Goal: Task Accomplishment & Management: Manage account settings

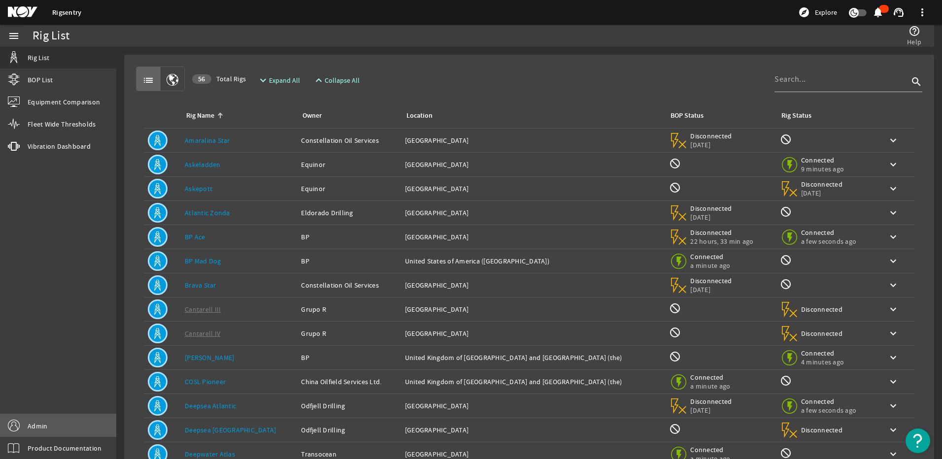
click at [45, 422] on span "Admin" at bounding box center [38, 426] width 20 height 10
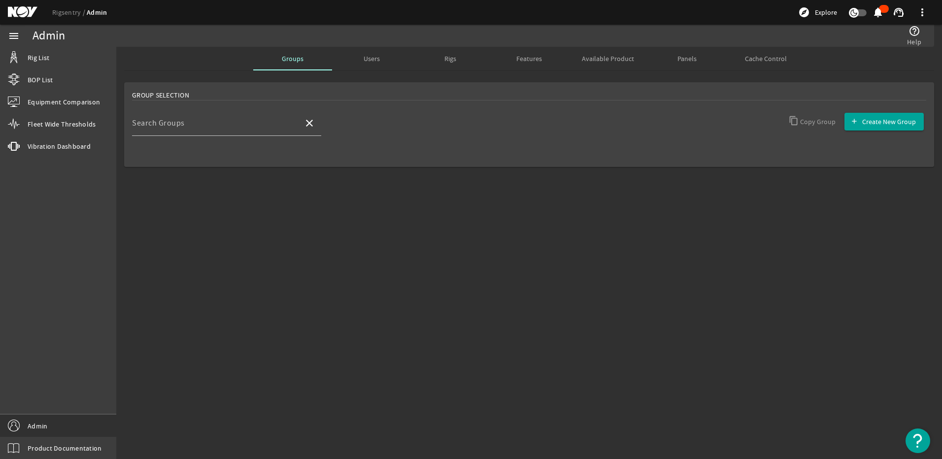
click at [445, 60] on span "Rigs" at bounding box center [450, 58] width 12 height 7
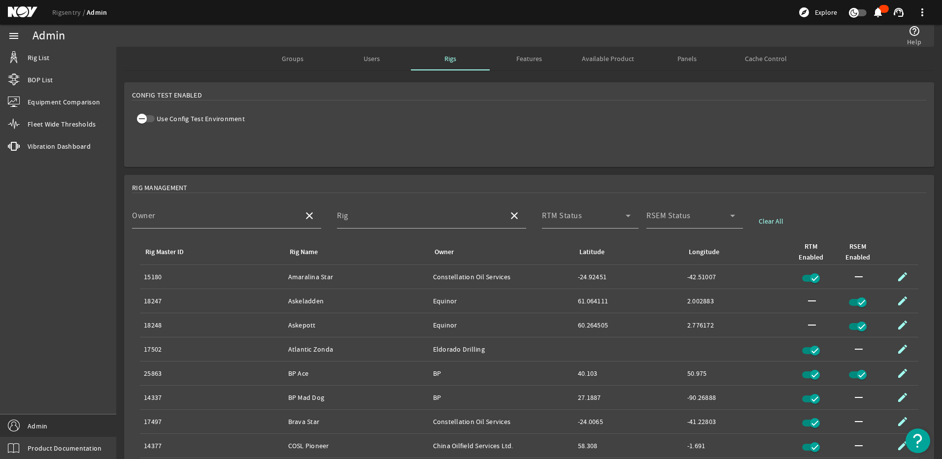
click at [144, 117] on icon "button" at bounding box center [141, 118] width 9 height 9
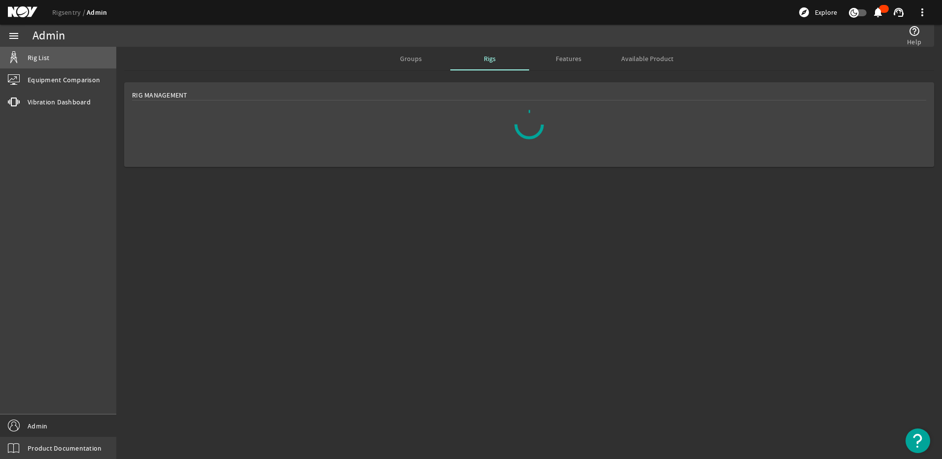
click at [53, 55] on link "Rig List" at bounding box center [58, 58] width 116 height 22
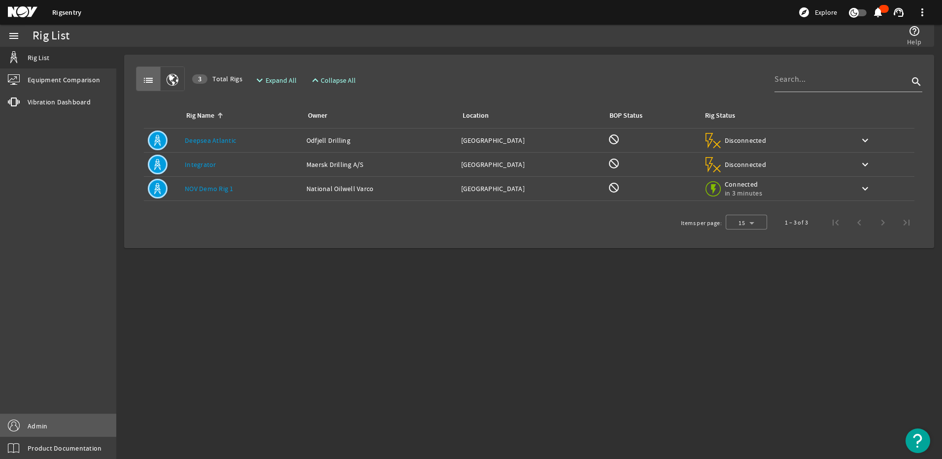
click at [51, 421] on link "Admin" at bounding box center [58, 426] width 116 height 22
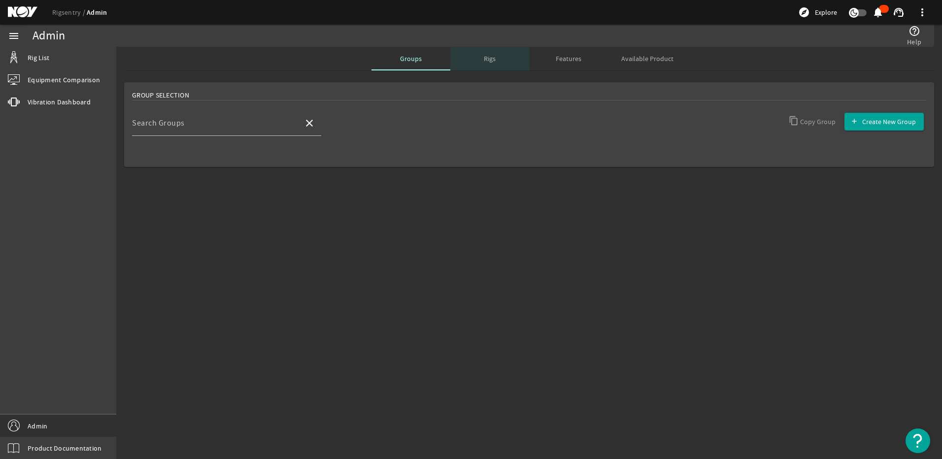
click at [475, 62] on div "Rigs" at bounding box center [489, 59] width 79 height 24
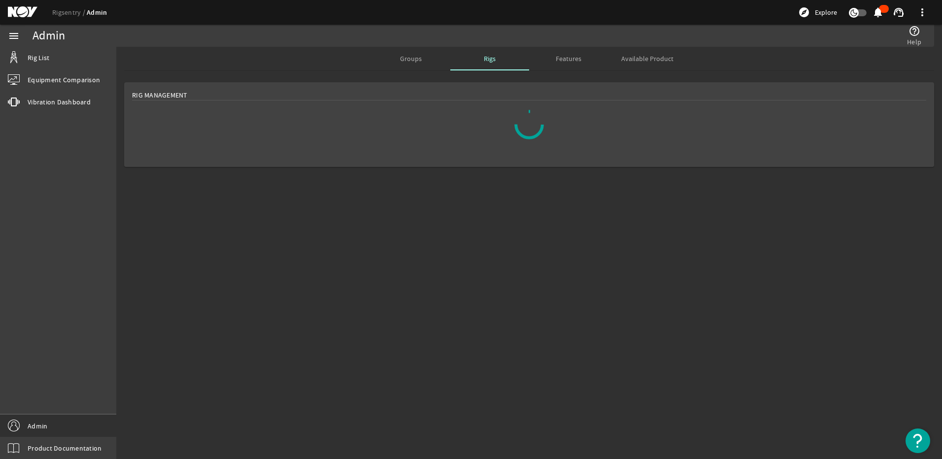
click at [420, 61] on span "Groups" at bounding box center [411, 58] width 22 height 7
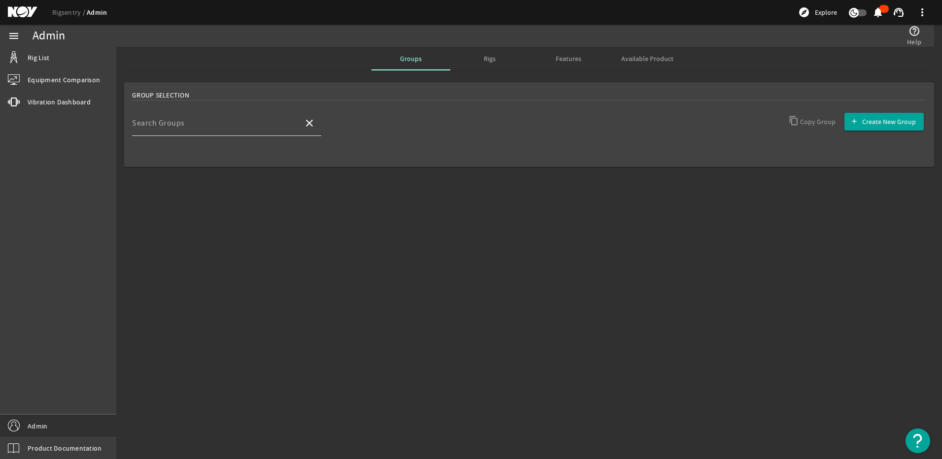
click at [244, 123] on input "Search Groups" at bounding box center [214, 127] width 164 height 12
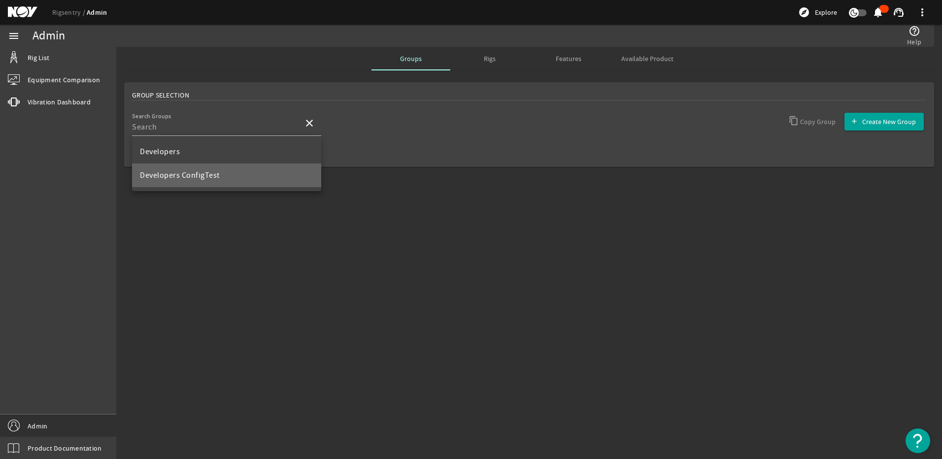
click at [181, 172] on span "Developers ConfigTest" at bounding box center [180, 175] width 80 height 10
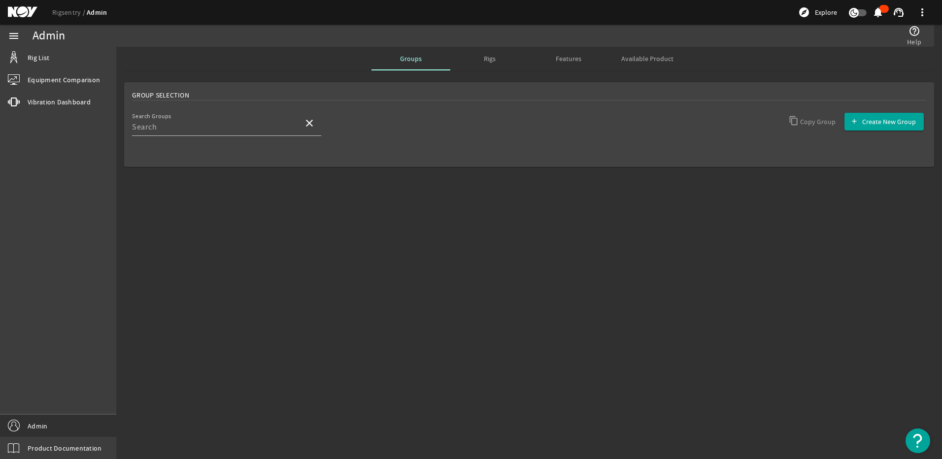
type input "Developers ConfigTest"
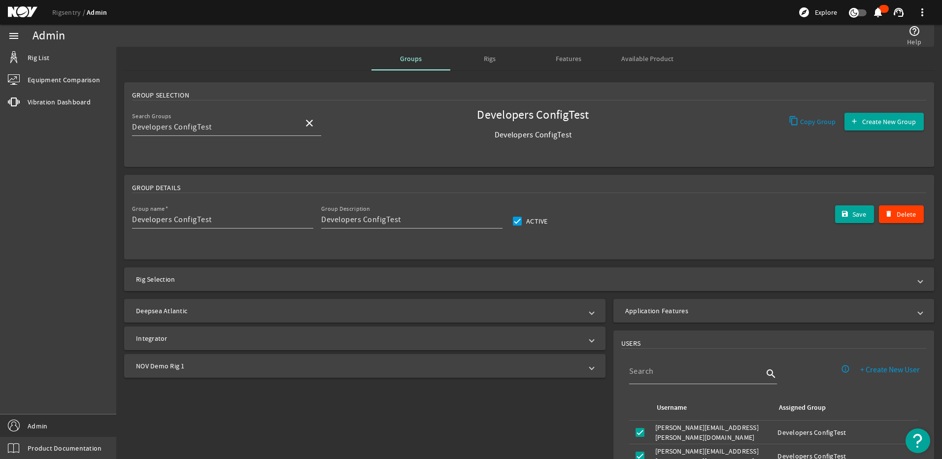
click at [223, 277] on mat-panel-title "Rig Selection" at bounding box center [523, 279] width 775 height 10
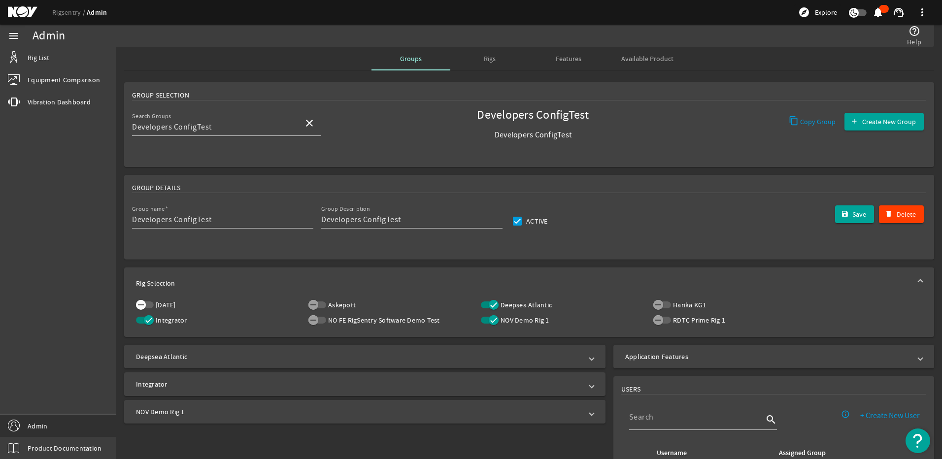
click at [140, 304] on icon "button" at bounding box center [140, 305] width 9 height 9
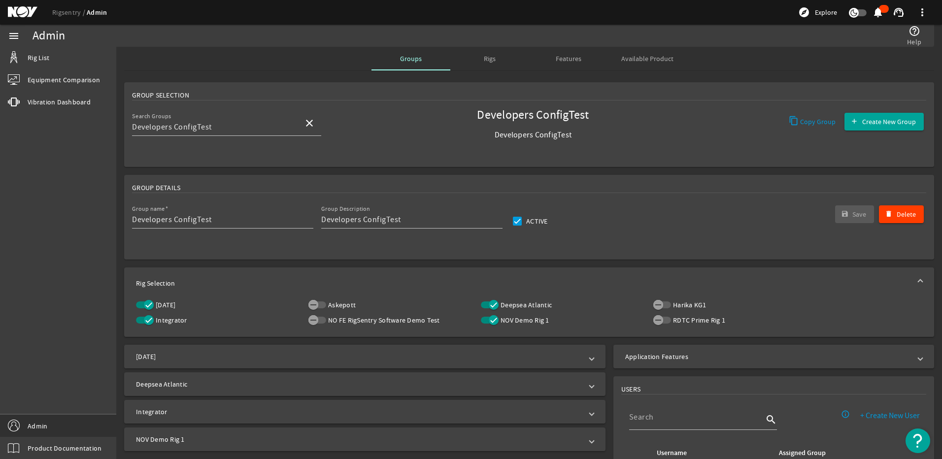
click at [354, 351] on mat-expansion-panel-header "[DATE]" at bounding box center [364, 357] width 481 height 24
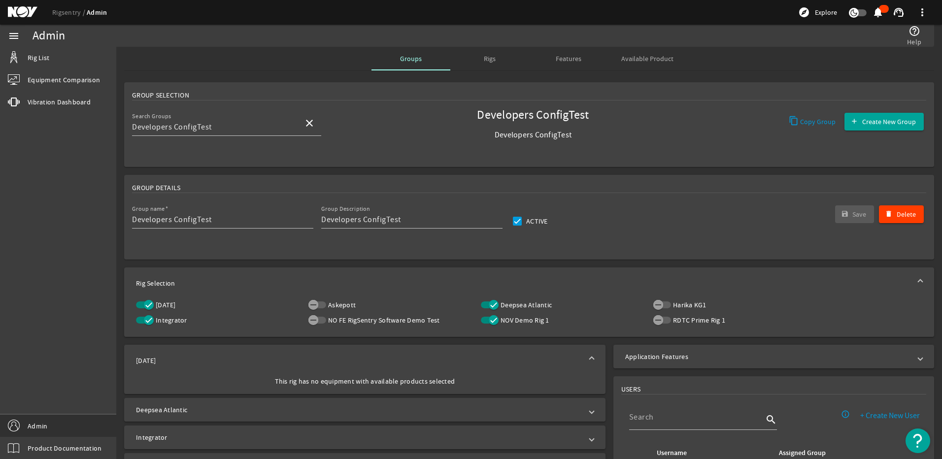
click at [234, 369] on mat-expansion-panel-header "[DATE]" at bounding box center [364, 361] width 481 height 32
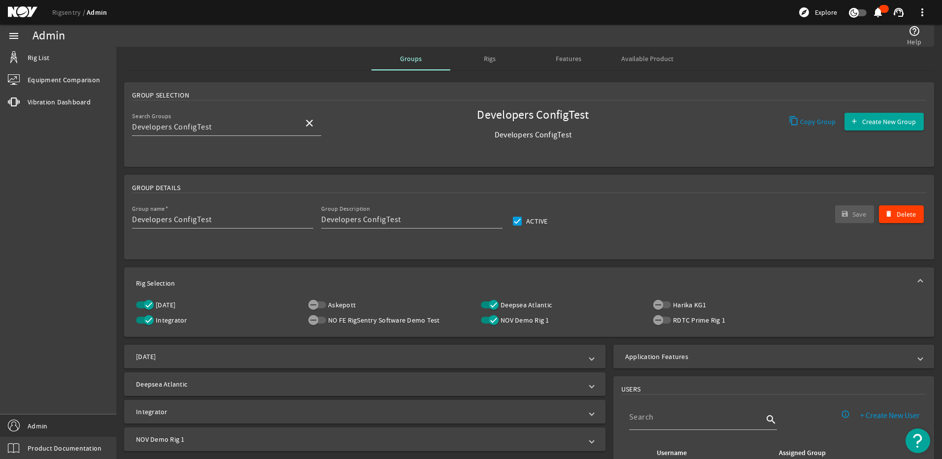
click at [149, 303] on icon "button" at bounding box center [148, 305] width 9 height 9
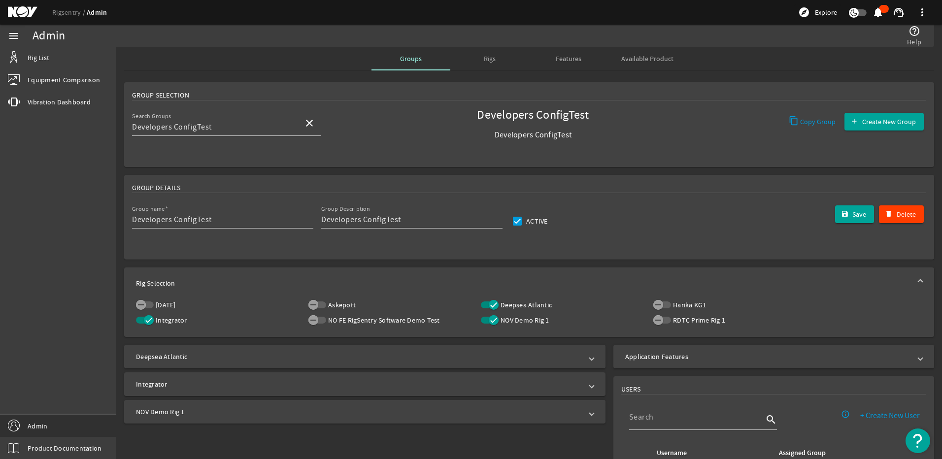
click at [493, 56] on div "Rigs" at bounding box center [489, 59] width 79 height 24
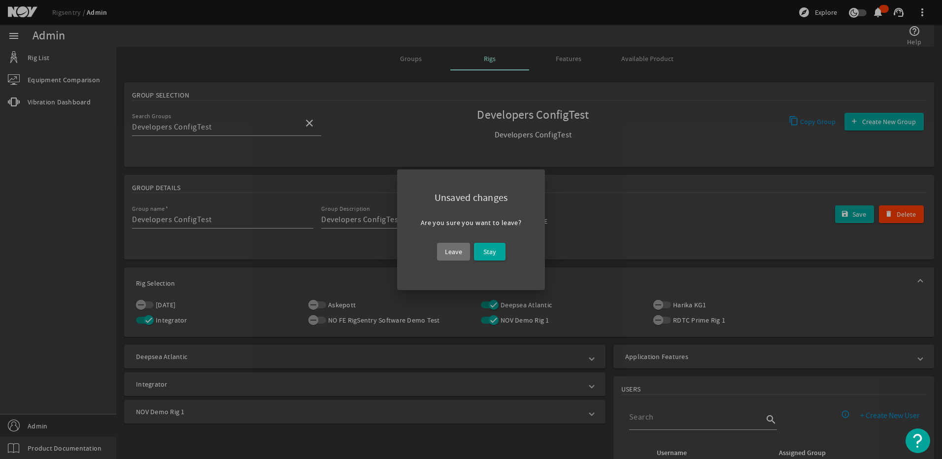
click at [459, 250] on span "Leave" at bounding box center [453, 252] width 17 height 12
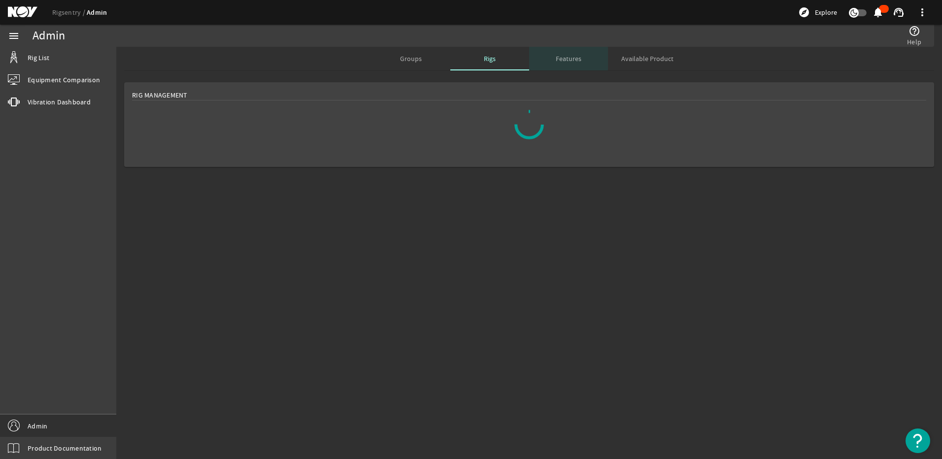
click at [568, 59] on span "Features" at bounding box center [569, 58] width 26 height 7
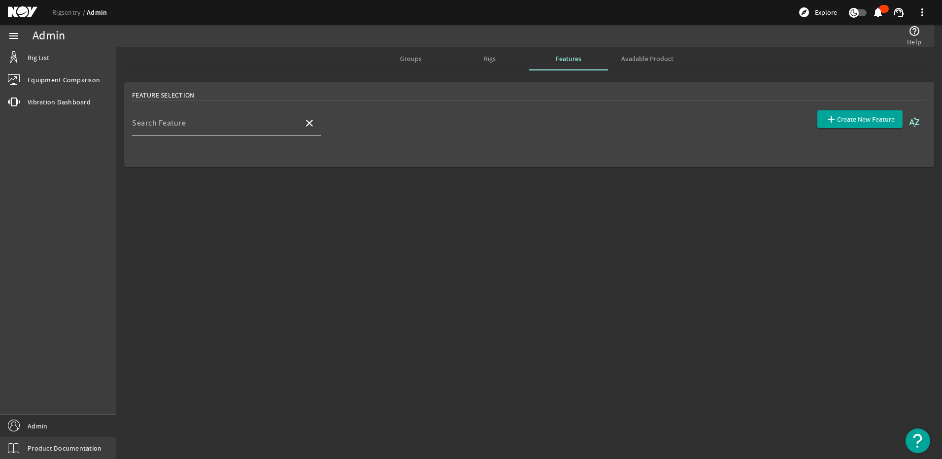
click at [637, 61] on span "Available Product" at bounding box center [647, 58] width 52 height 7
click at [271, 118] on div "Search Rigs" at bounding box center [214, 123] width 164 height 26
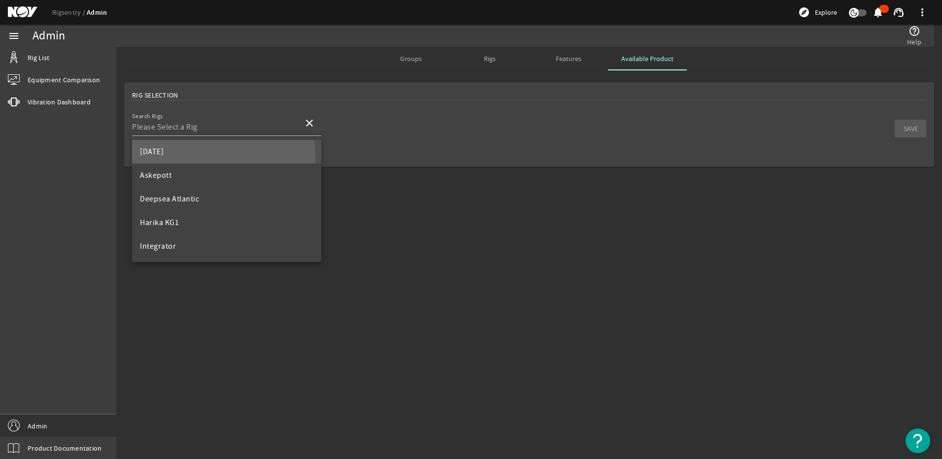
click at [189, 158] on mat-option "[DATE]" at bounding box center [226, 152] width 189 height 24
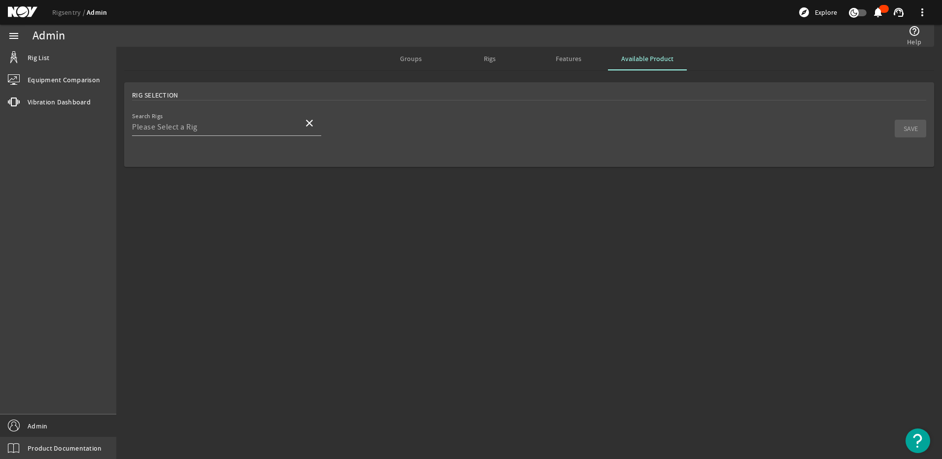
type input "[DATE]"
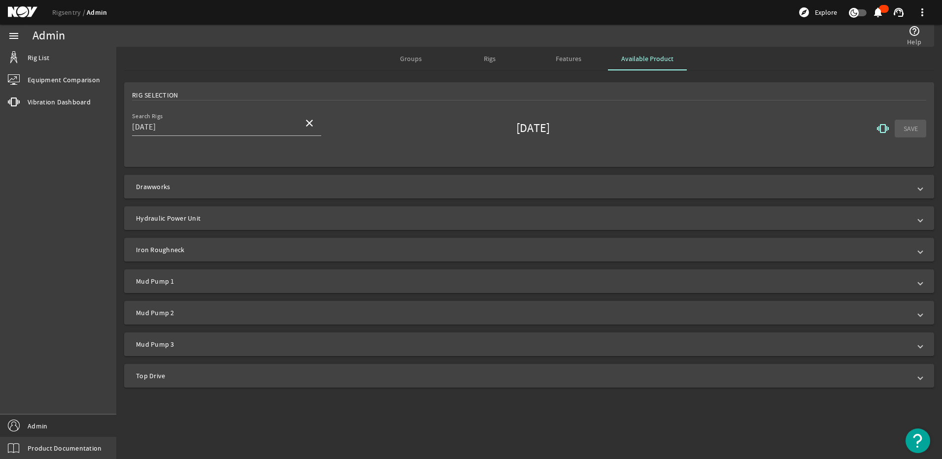
click at [192, 196] on mat-expansion-panel-header "Drawworks" at bounding box center [529, 187] width 810 height 24
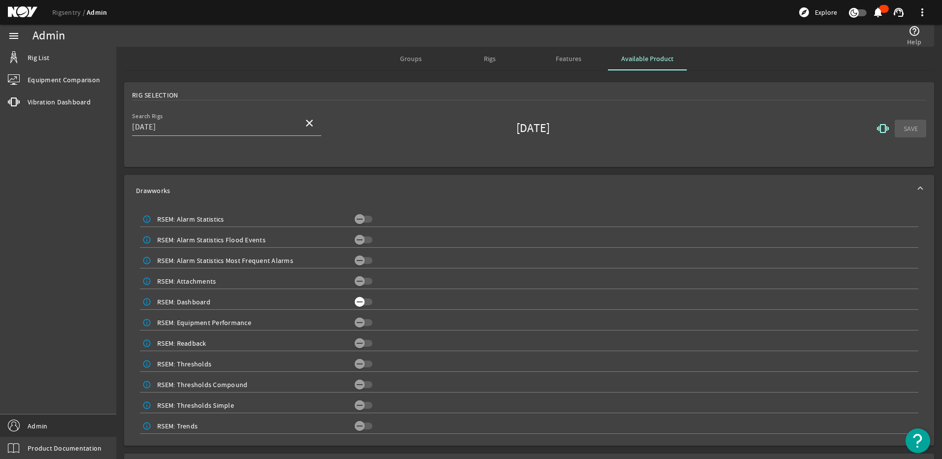
click at [360, 299] on icon "button" at bounding box center [359, 302] width 9 height 9
click at [362, 277] on icon "button" at bounding box center [359, 281] width 9 height 9
click at [356, 345] on icon "button" at bounding box center [359, 343] width 9 height 9
click at [358, 365] on icon "button" at bounding box center [359, 364] width 9 height 9
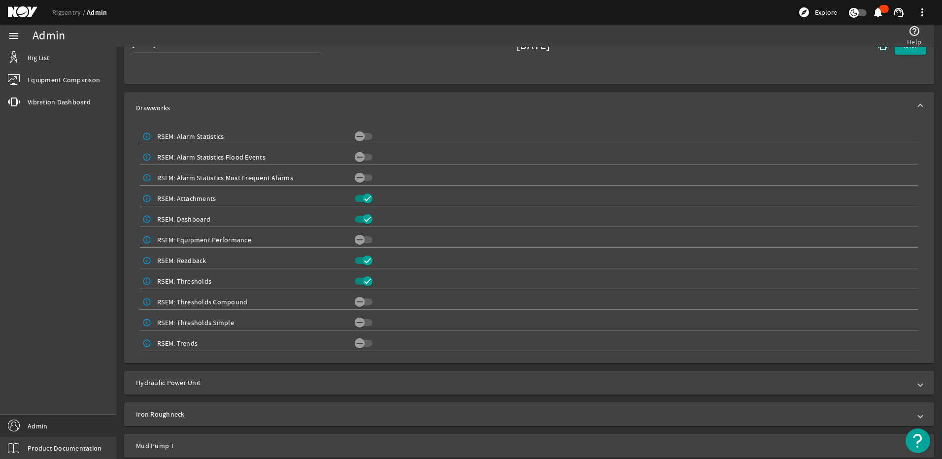
scroll to position [99, 0]
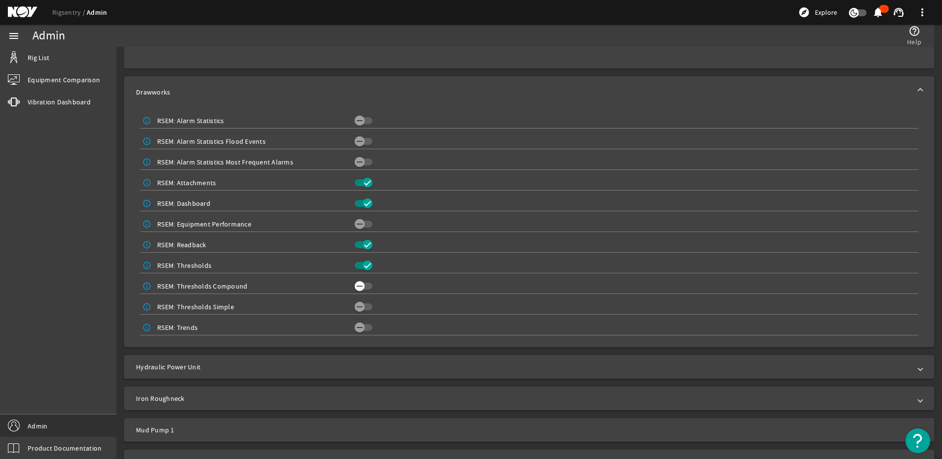
click at [358, 286] on icon "button" at bounding box center [360, 286] width 6 height 1
click at [366, 284] on icon "button" at bounding box center [367, 286] width 9 height 9
click at [362, 325] on span "button" at bounding box center [360, 328] width 10 height 10
click at [344, 360] on mat-expansion-panel-header "Hydraulic Power Unit" at bounding box center [529, 367] width 810 height 24
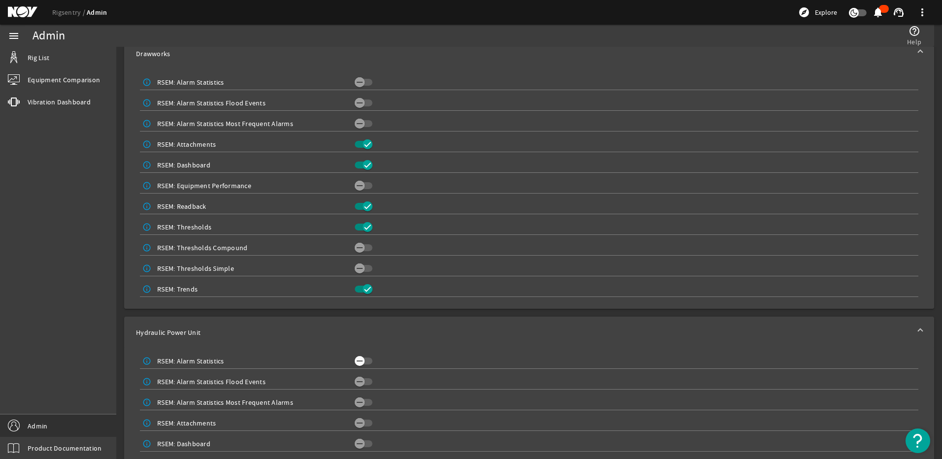
scroll to position [230, 0]
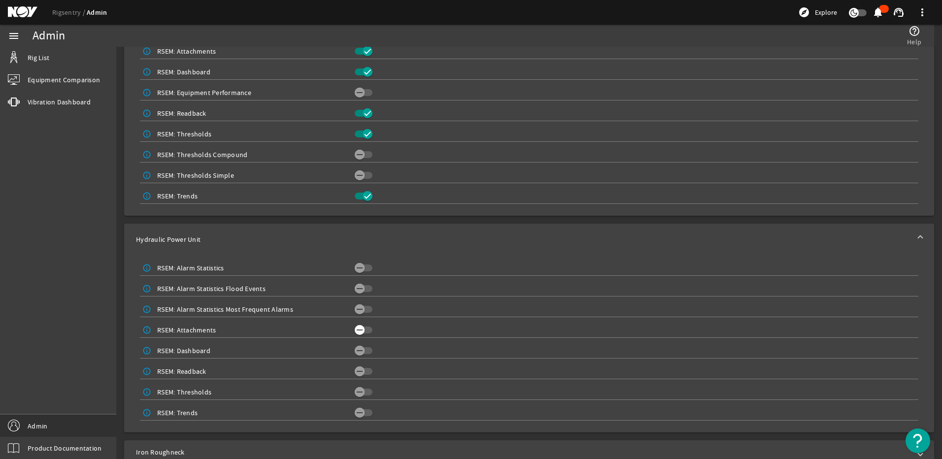
click at [363, 328] on span "button" at bounding box center [364, 330] width 18 height 7
click at [356, 356] on div "info_outline RSEM: Dashboard" at bounding box center [529, 350] width 778 height 17
click at [359, 349] on icon "button" at bounding box center [359, 350] width 9 height 9
click at [362, 371] on icon "button" at bounding box center [359, 371] width 9 height 9
click at [357, 412] on icon "button" at bounding box center [359, 412] width 9 height 9
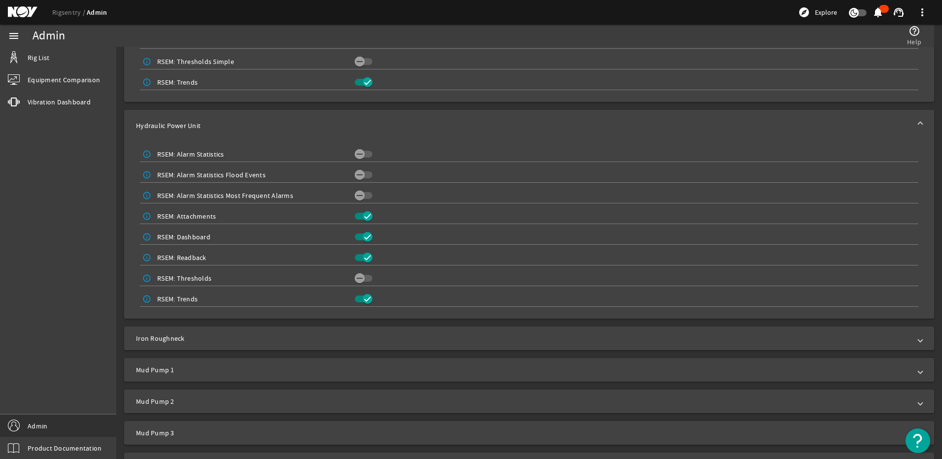
scroll to position [361, 0]
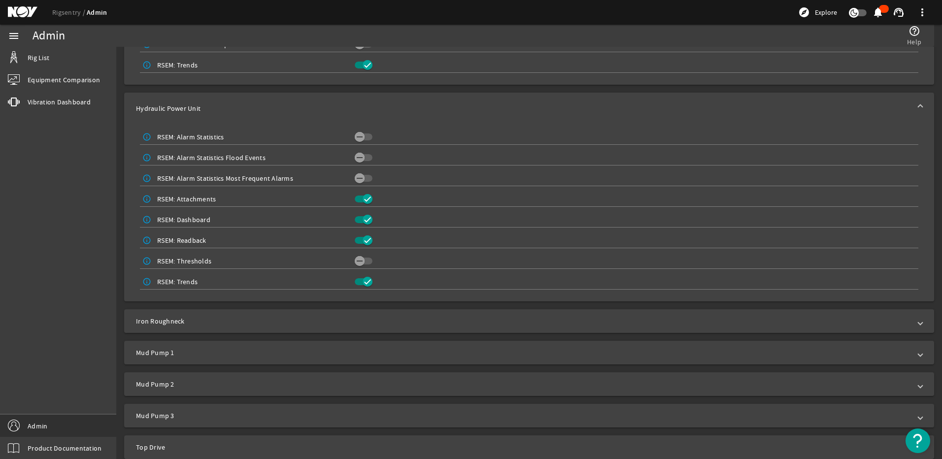
click at [337, 305] on div "Drawworks info_outline RSEM: Alarm Statistics info_outline RSEM: Alarm Statisti…" at bounding box center [529, 136] width 810 height 645
click at [337, 319] on span "Iron Roughneck" at bounding box center [527, 321] width 782 height 10
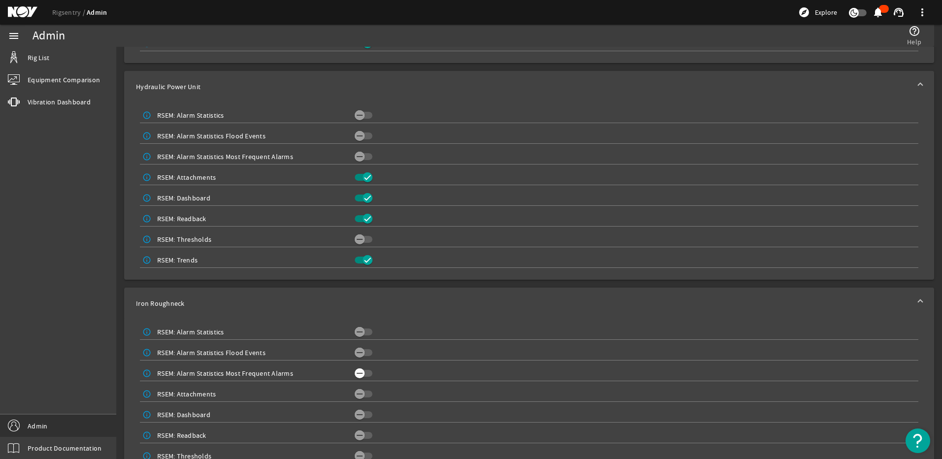
scroll to position [394, 0]
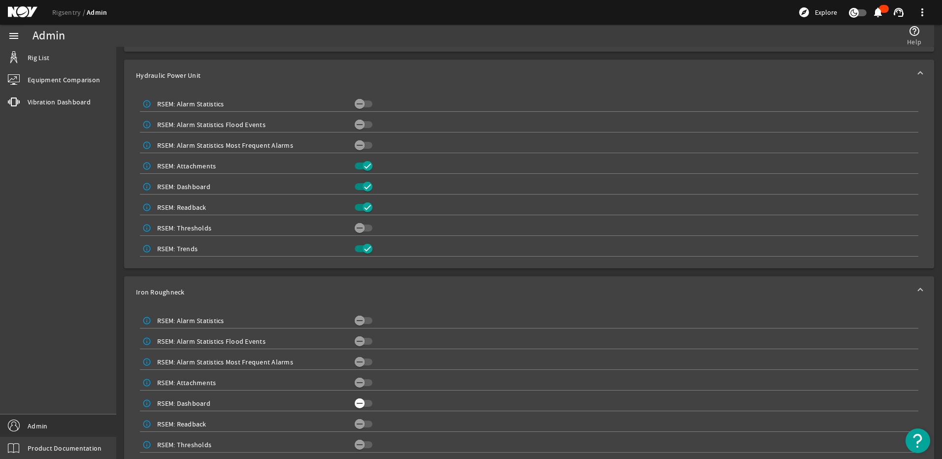
click at [357, 405] on icon "button" at bounding box center [359, 403] width 9 height 9
click at [360, 380] on icon "button" at bounding box center [359, 382] width 9 height 9
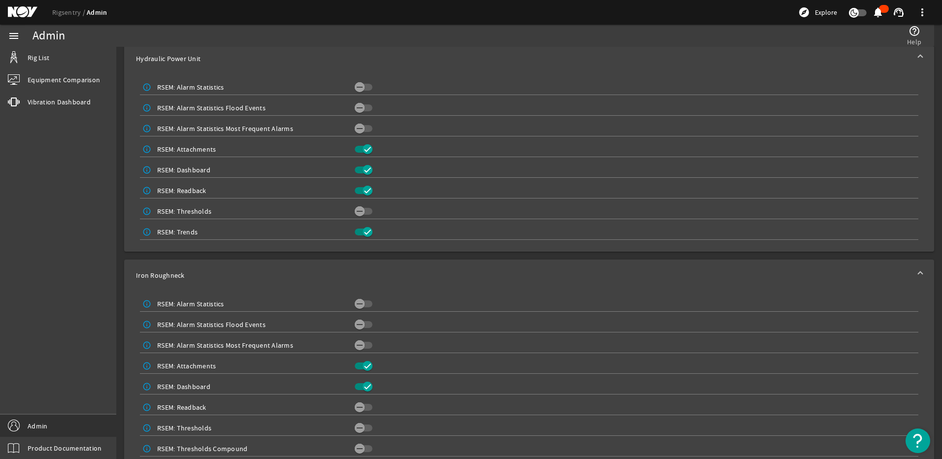
scroll to position [427, 0]
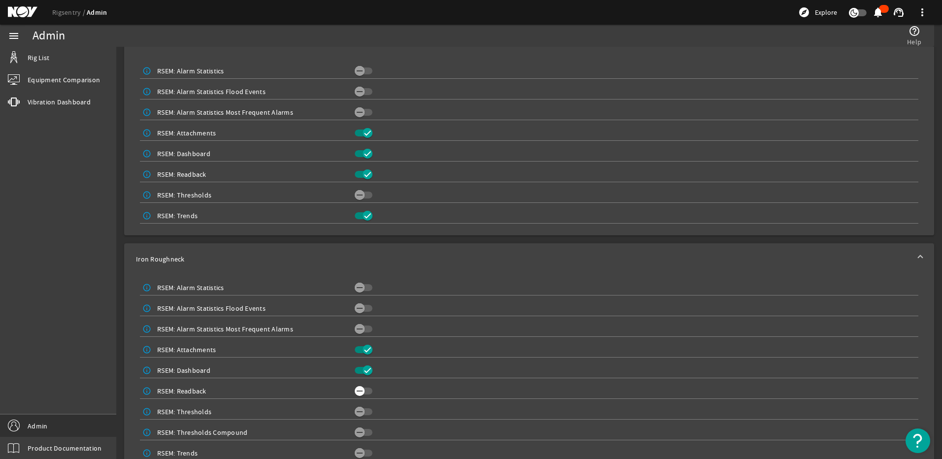
click at [359, 390] on icon "button" at bounding box center [359, 391] width 9 height 9
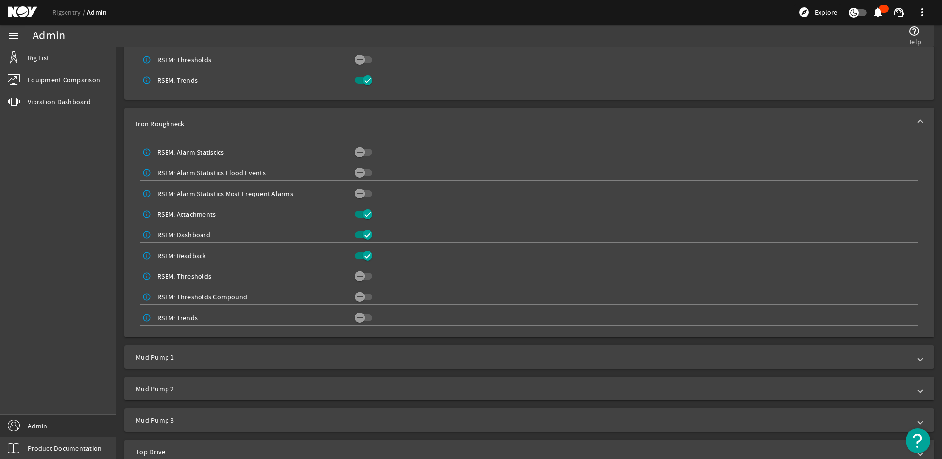
scroll to position [575, 0]
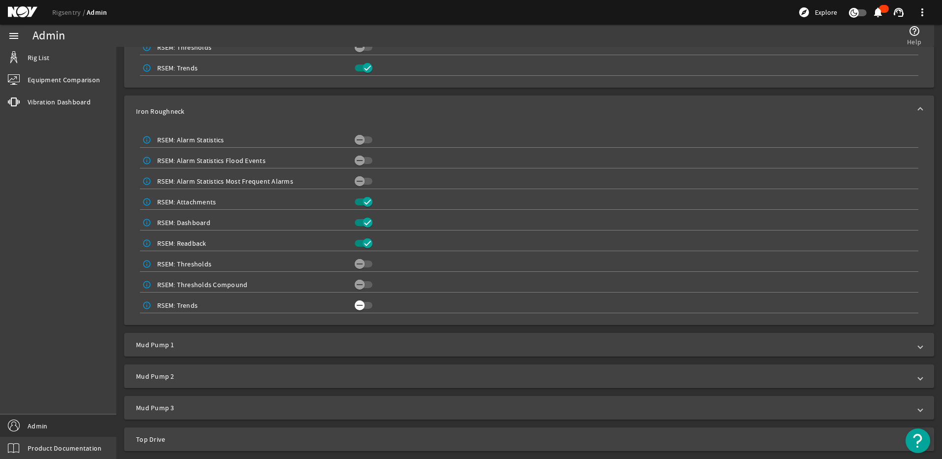
click at [363, 303] on span "button" at bounding box center [364, 305] width 18 height 7
click at [347, 345] on span "Mud Pump 1" at bounding box center [527, 345] width 782 height 10
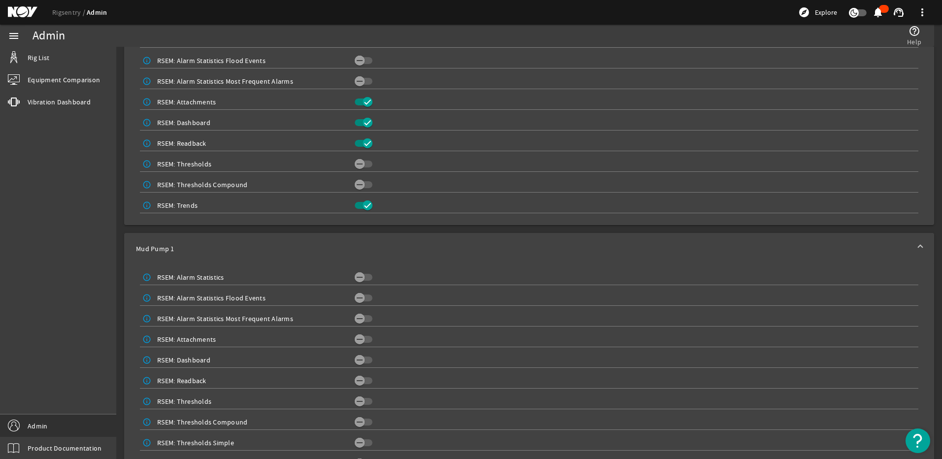
scroll to position [707, 0]
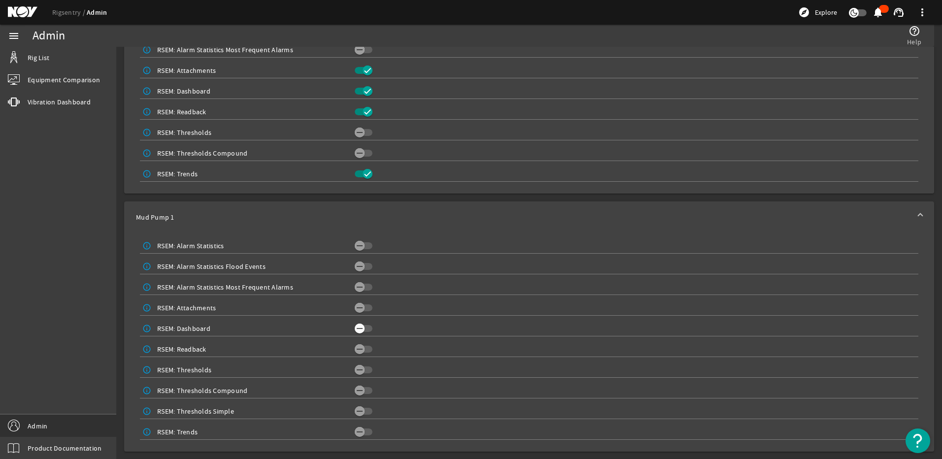
click at [358, 332] on icon "button" at bounding box center [359, 328] width 9 height 9
click at [358, 306] on icon "button" at bounding box center [359, 308] width 9 height 9
click at [358, 351] on icon "button" at bounding box center [359, 349] width 9 height 9
click at [363, 372] on span "button" at bounding box center [364, 370] width 18 height 7
click at [358, 432] on icon "button" at bounding box center [360, 432] width 6 height 1
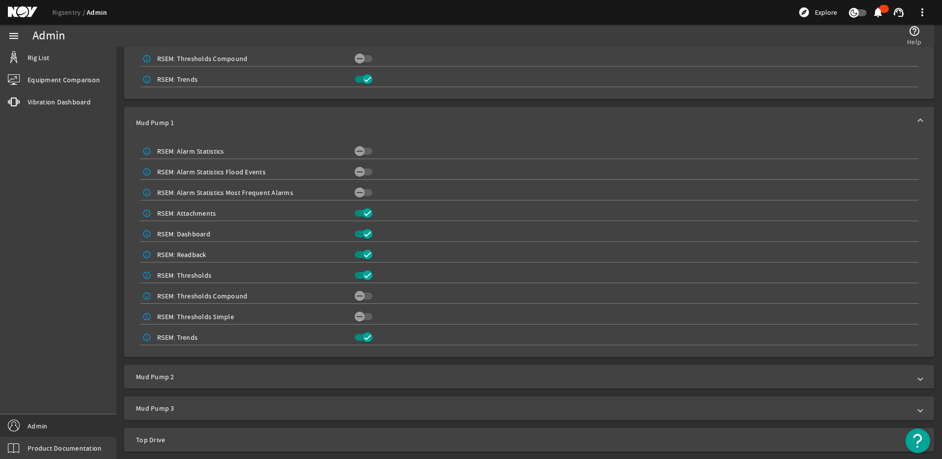
scroll to position [802, 0]
click at [372, 375] on span "Mud Pump 2" at bounding box center [527, 377] width 782 height 10
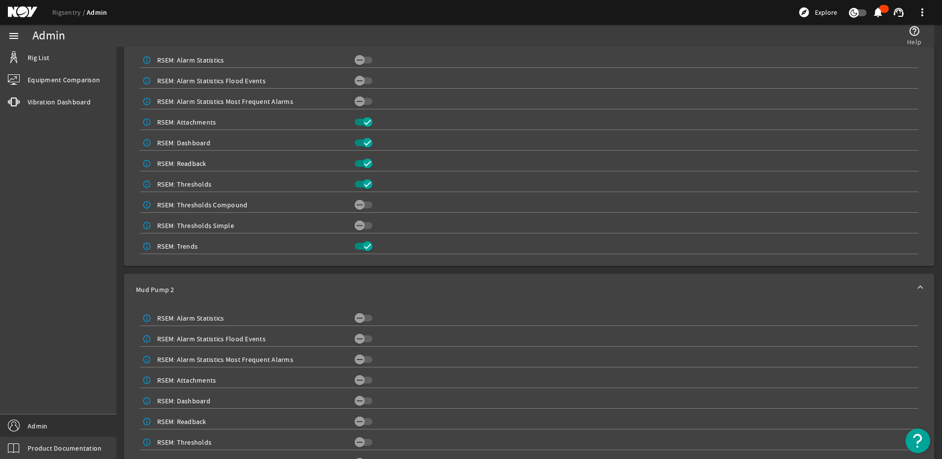
scroll to position [900, 0]
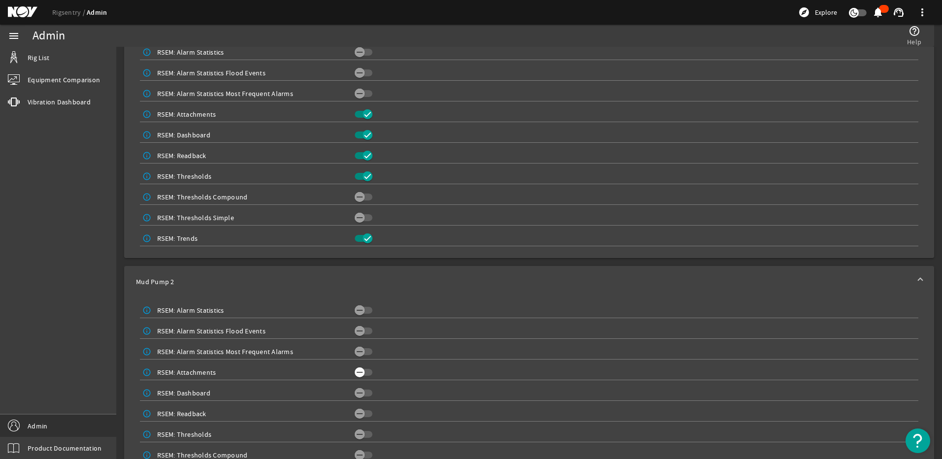
click at [362, 372] on icon "button" at bounding box center [359, 372] width 9 height 9
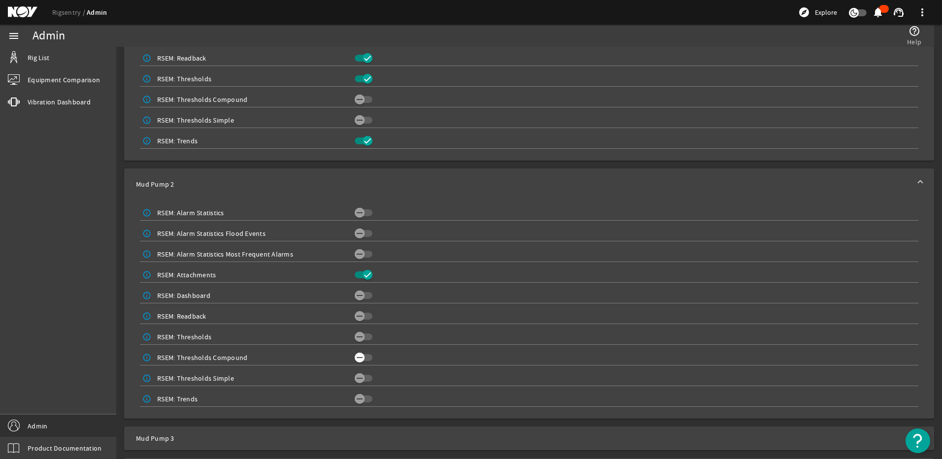
scroll to position [999, 0]
click at [356, 291] on icon "button" at bounding box center [359, 294] width 9 height 9
click at [361, 313] on icon "button" at bounding box center [359, 315] width 9 height 9
click at [362, 337] on span "button" at bounding box center [360, 336] width 10 height 10
click at [363, 397] on span "button" at bounding box center [364, 398] width 18 height 7
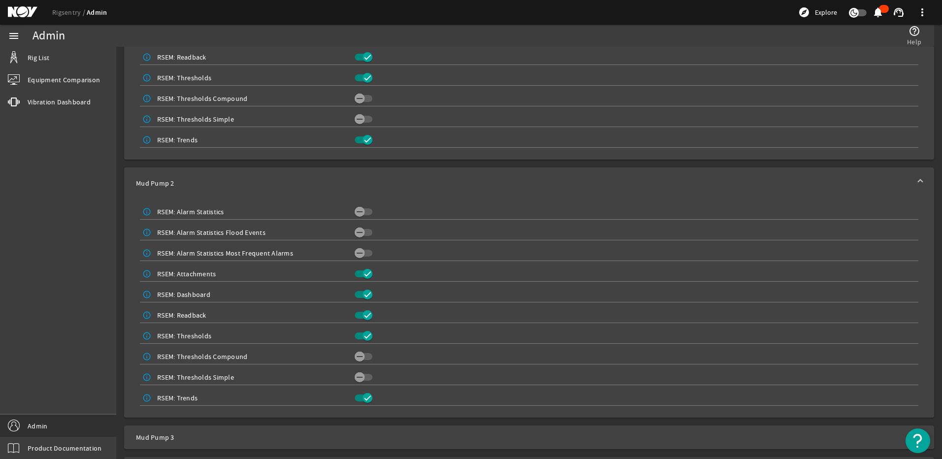
scroll to position [1028, 0]
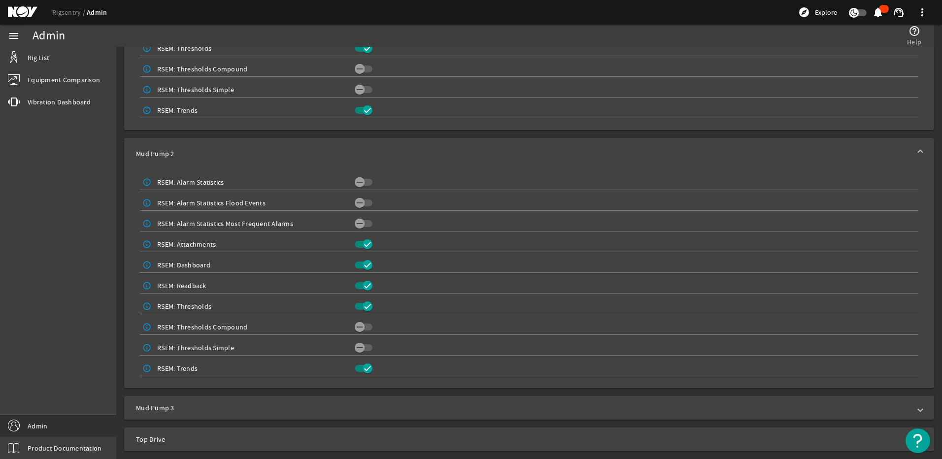
click at [351, 400] on mat-expansion-panel-header "Mud Pump 3" at bounding box center [529, 408] width 810 height 24
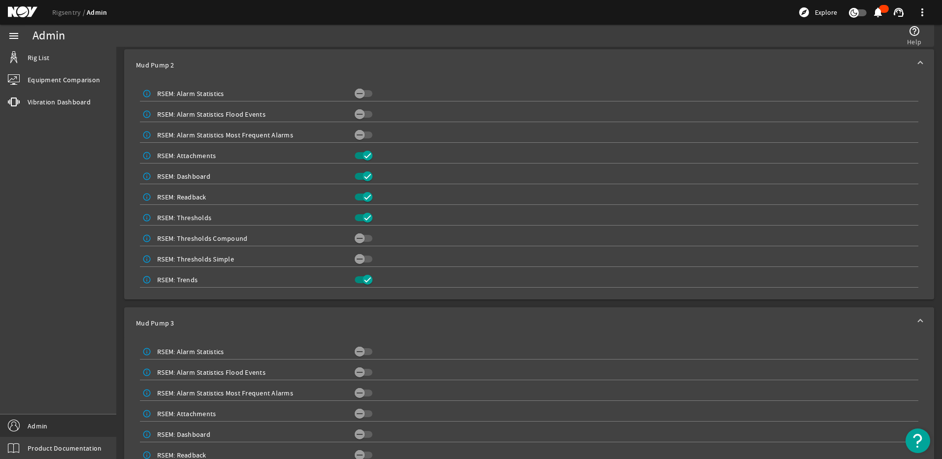
scroll to position [1160, 0]
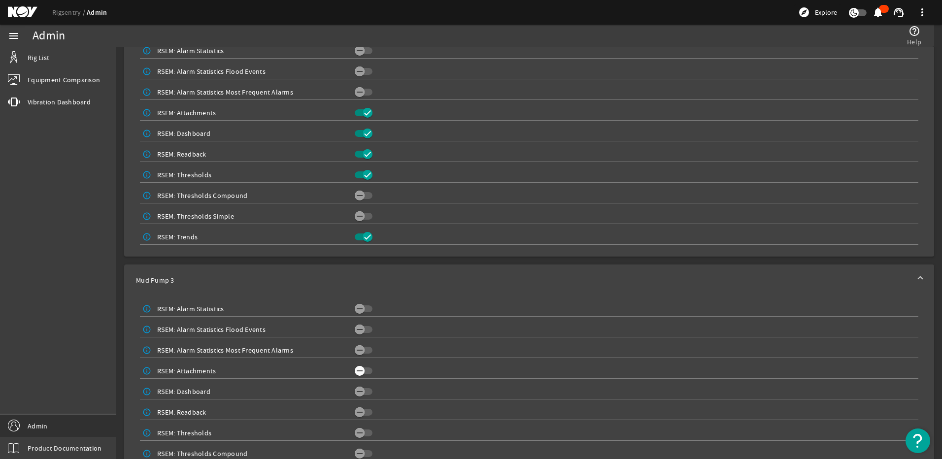
click at [357, 371] on icon "button" at bounding box center [360, 371] width 6 height 1
click at [363, 390] on span "button" at bounding box center [364, 391] width 18 height 7
click at [357, 411] on icon "button" at bounding box center [359, 412] width 9 height 9
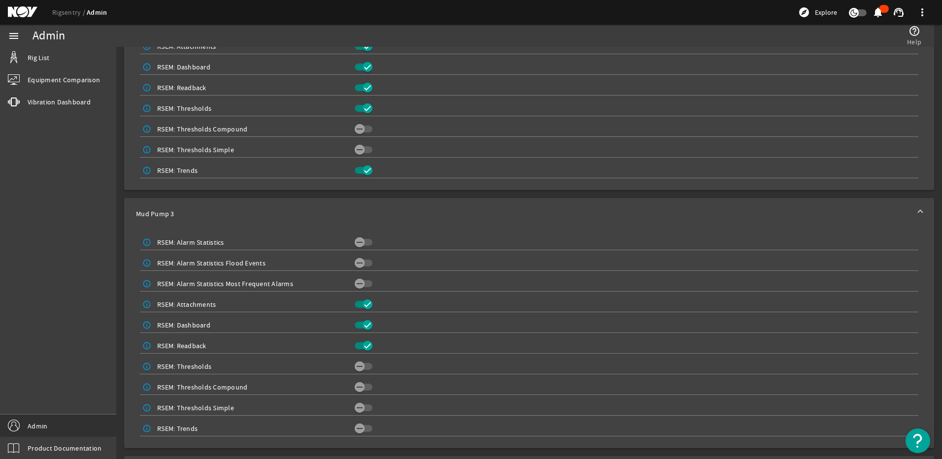
scroll to position [1255, 0]
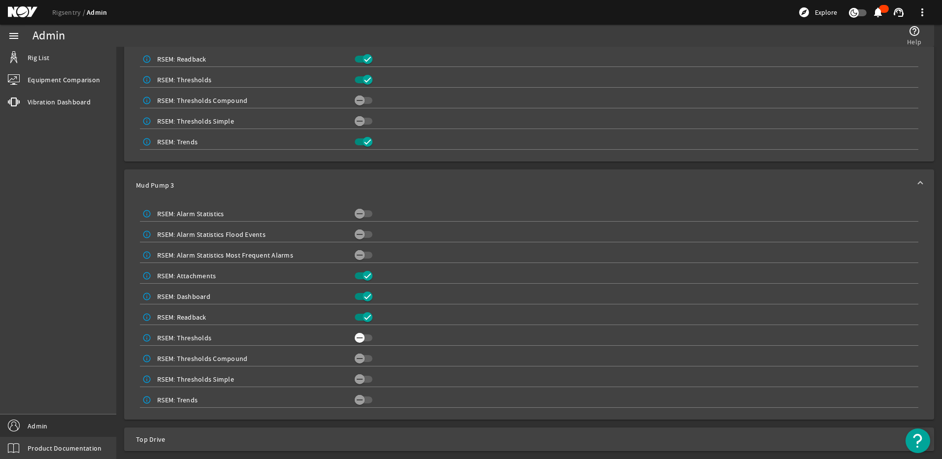
click at [360, 338] on icon "button" at bounding box center [359, 338] width 9 height 9
click at [359, 396] on icon "button" at bounding box center [359, 400] width 9 height 9
click at [377, 436] on span "Top Drive" at bounding box center [527, 440] width 782 height 10
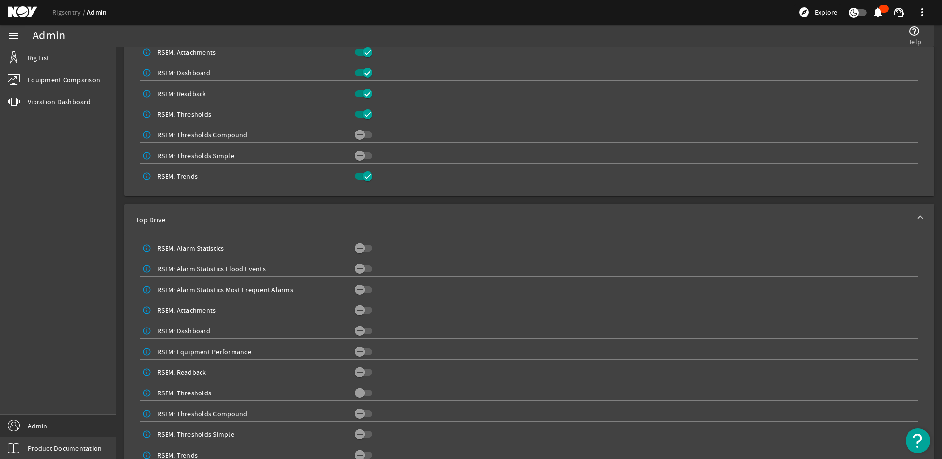
scroll to position [1485, 0]
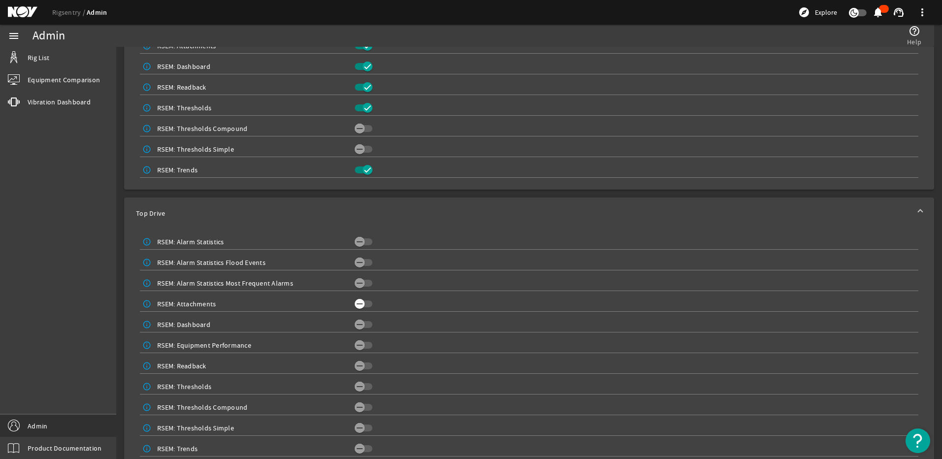
click at [362, 304] on icon "button" at bounding box center [359, 304] width 9 height 9
click at [356, 328] on icon "button" at bounding box center [359, 324] width 9 height 9
click at [361, 344] on icon "button" at bounding box center [359, 345] width 9 height 9
click at [357, 365] on icon "button" at bounding box center [359, 366] width 9 height 9
click at [358, 390] on icon "button" at bounding box center [359, 386] width 9 height 9
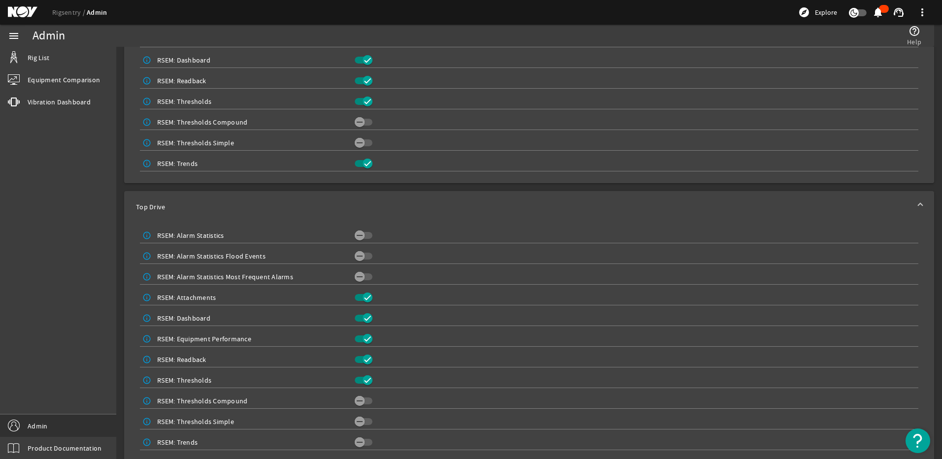
scroll to position [1502, 0]
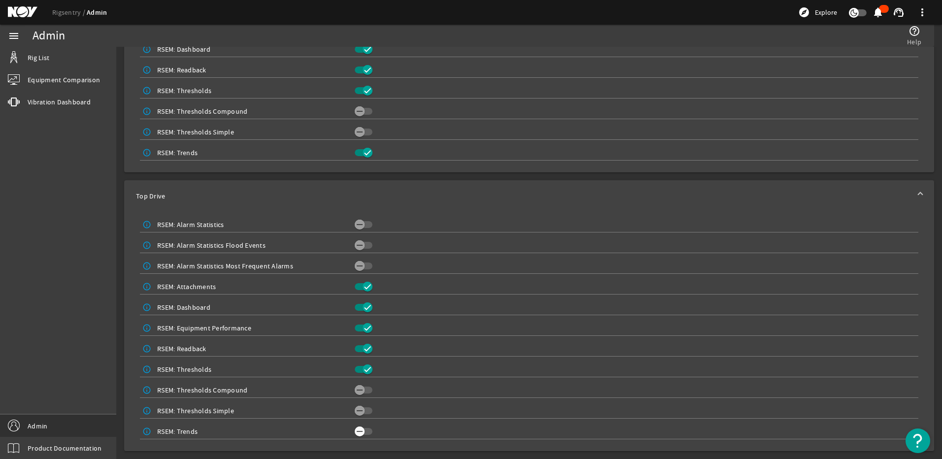
click at [357, 430] on icon "button" at bounding box center [359, 431] width 9 height 9
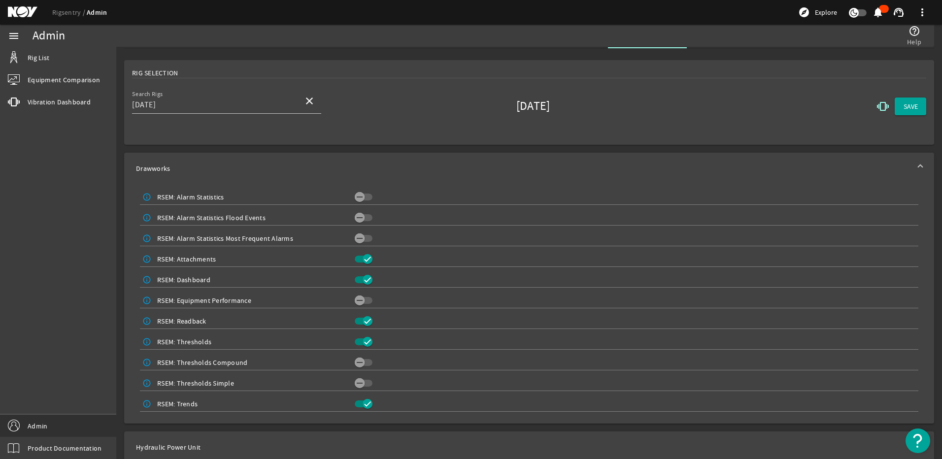
scroll to position [0, 0]
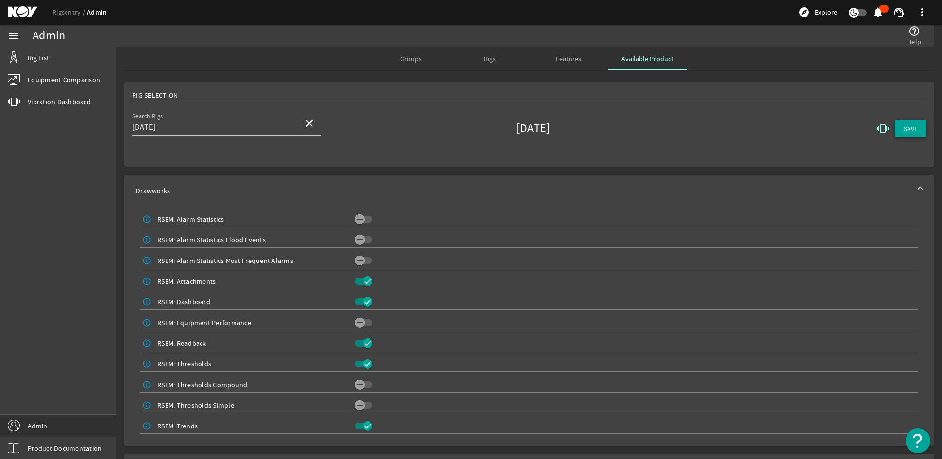
click at [914, 125] on span at bounding box center [911, 129] width 32 height 24
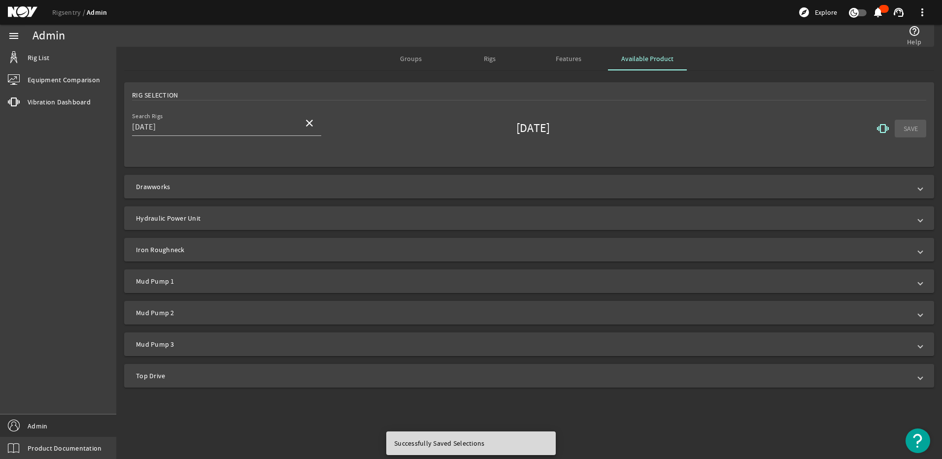
click at [478, 56] on div "Rigs" at bounding box center [489, 59] width 79 height 24
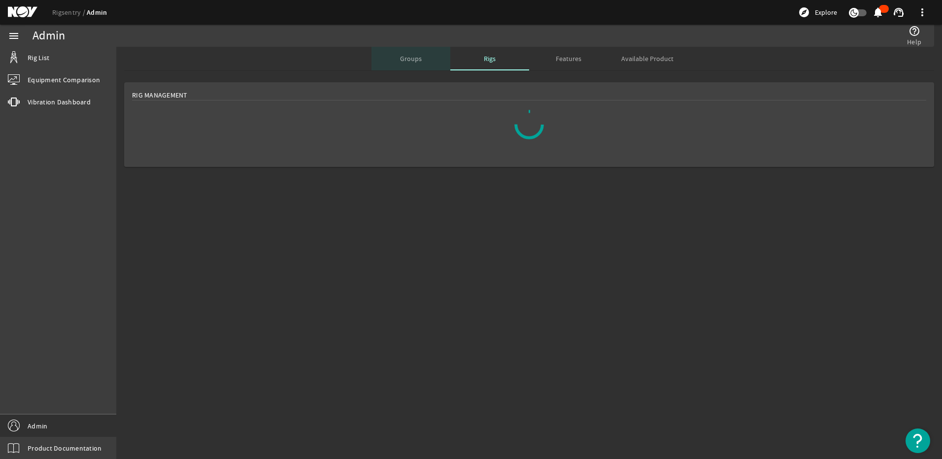
click at [415, 61] on span "Groups" at bounding box center [411, 58] width 22 height 7
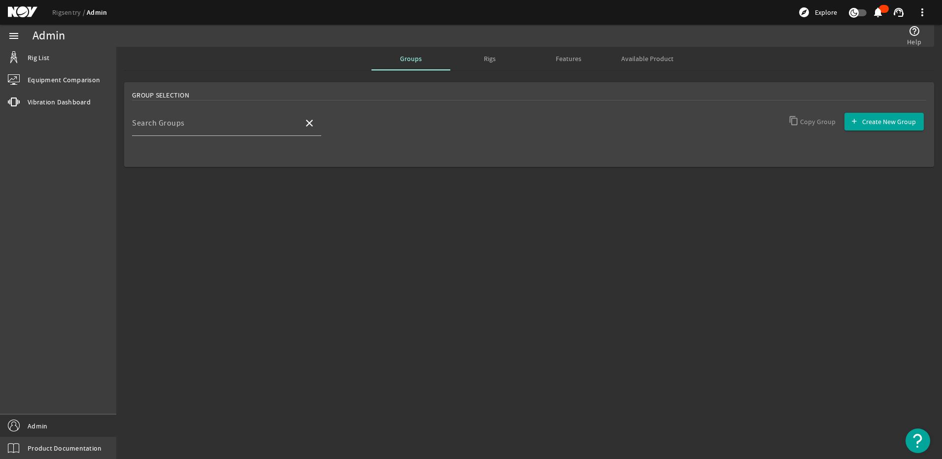
click at [488, 63] on span "Rigs" at bounding box center [490, 59] width 12 height 24
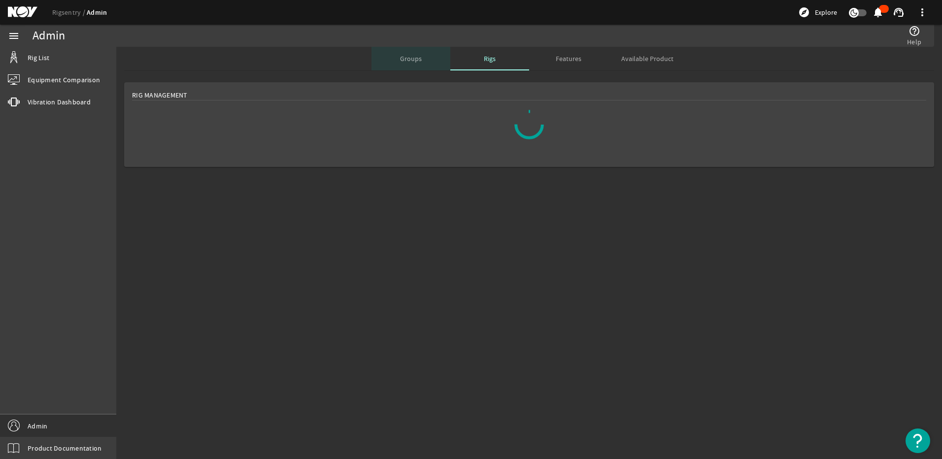
click at [408, 56] on span "Groups" at bounding box center [411, 58] width 22 height 7
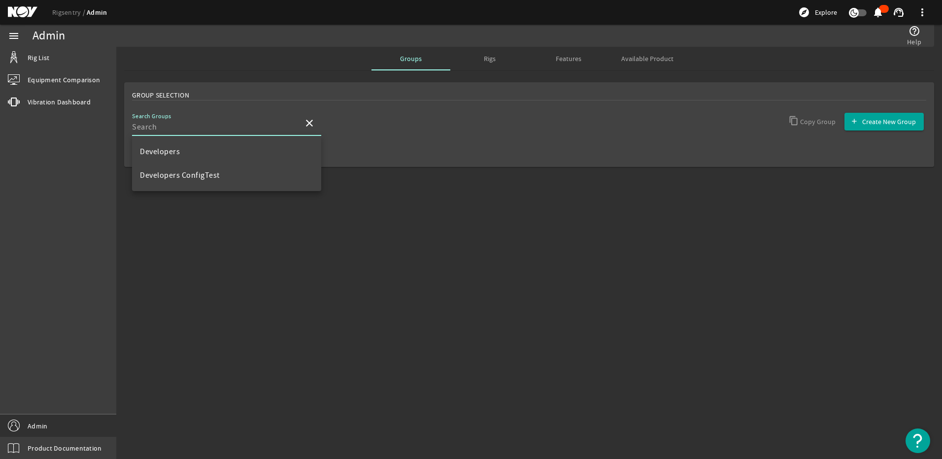
click at [232, 125] on input "Search Groups" at bounding box center [214, 127] width 164 height 12
click at [186, 173] on span "Developers ConfigTest" at bounding box center [180, 175] width 80 height 10
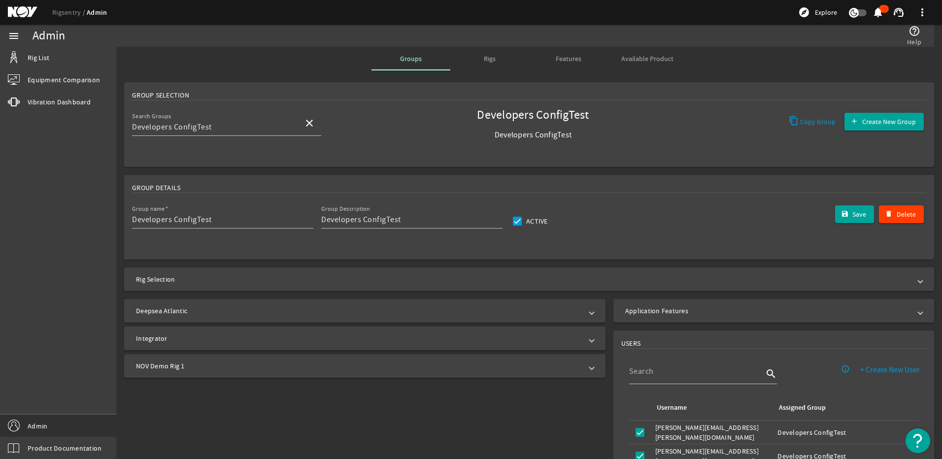
click at [227, 278] on mat-panel-title "Rig Selection" at bounding box center [523, 279] width 775 height 10
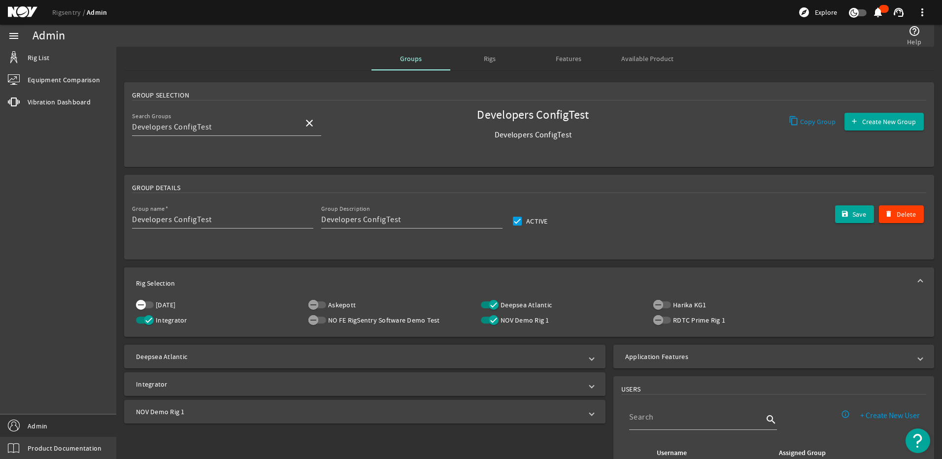
click at [150, 308] on span "button" at bounding box center [145, 305] width 18 height 7
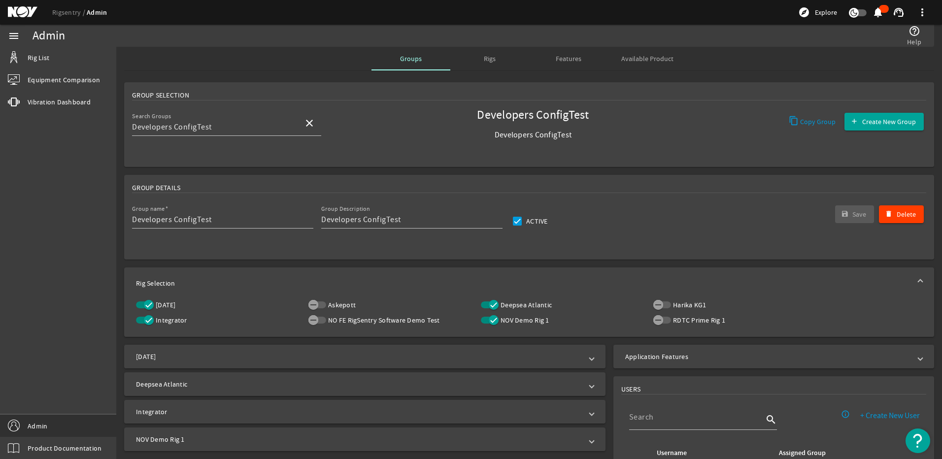
click at [210, 352] on mat-panel-title "[DATE]" at bounding box center [359, 357] width 446 height 10
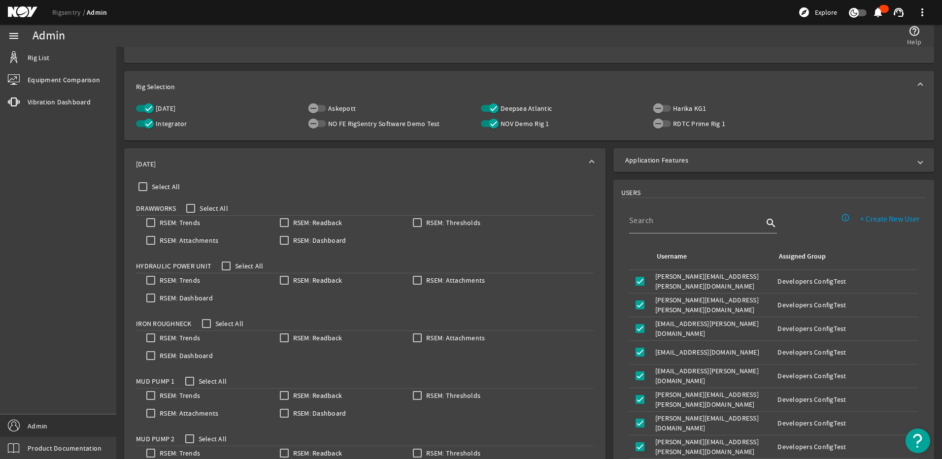
scroll to position [197, 0]
click at [146, 187] on input "Select All" at bounding box center [143, 186] width 14 height 14
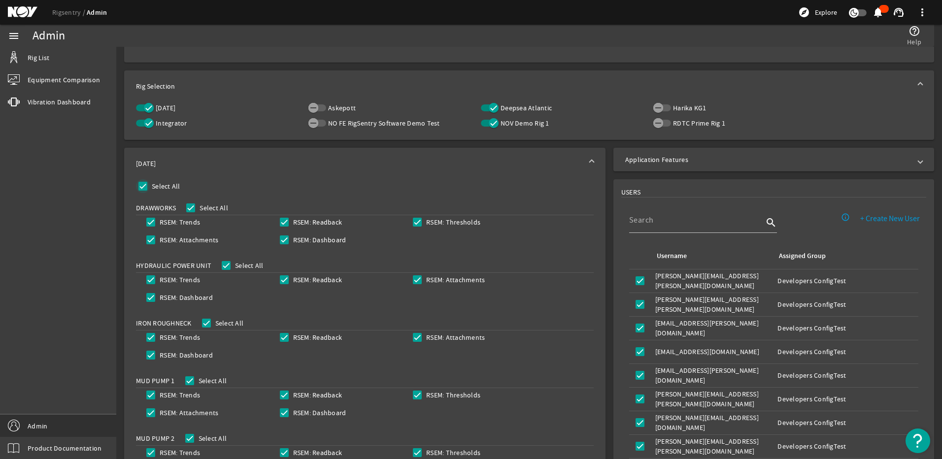
checkbox input "true"
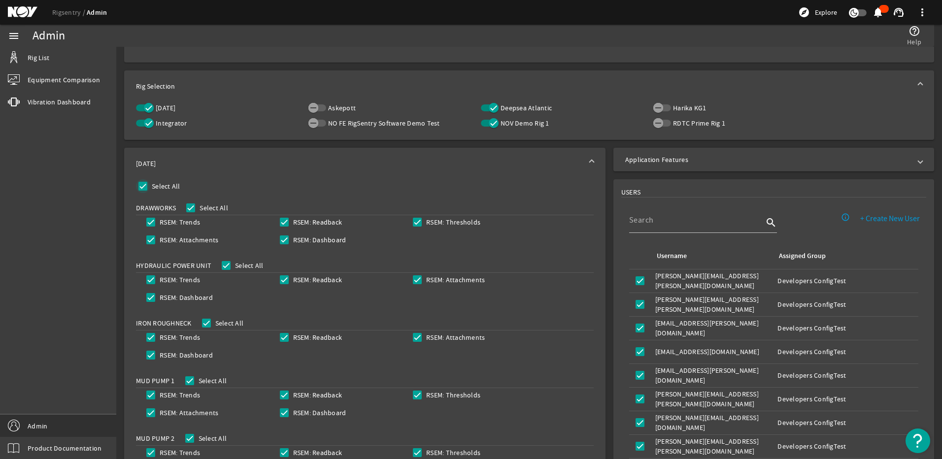
checkbox input "true"
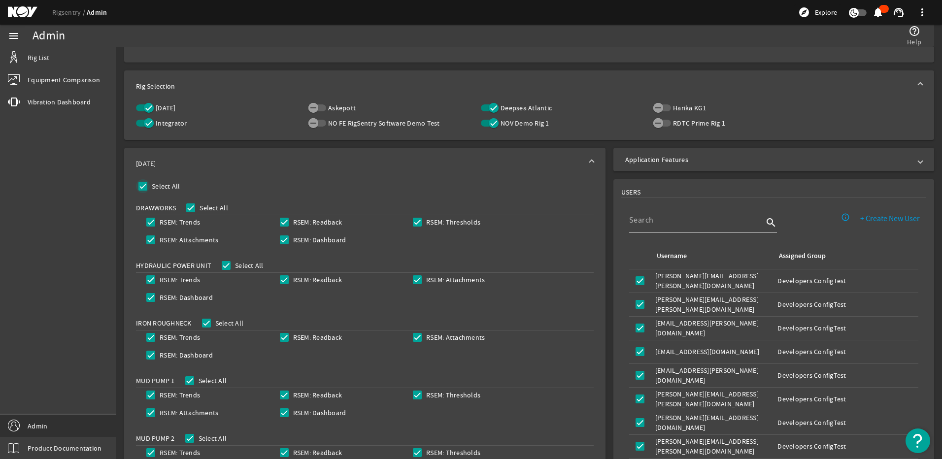
checkbox input "true"
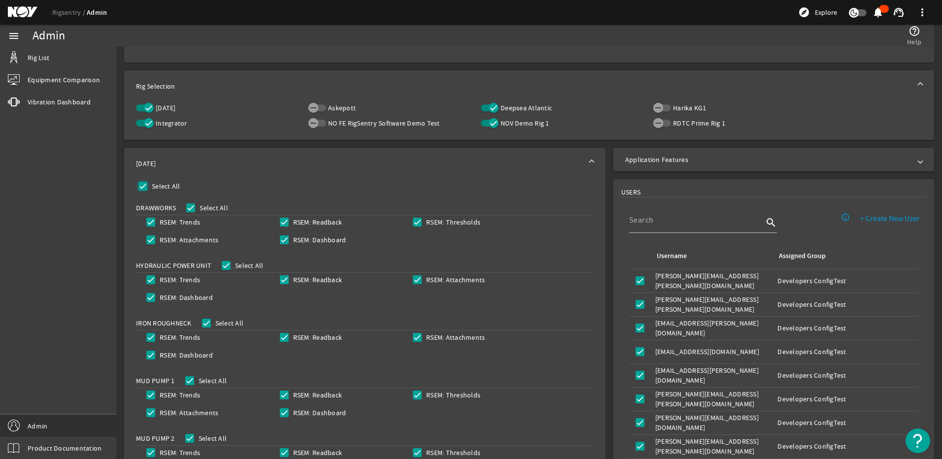
checkbox input "true"
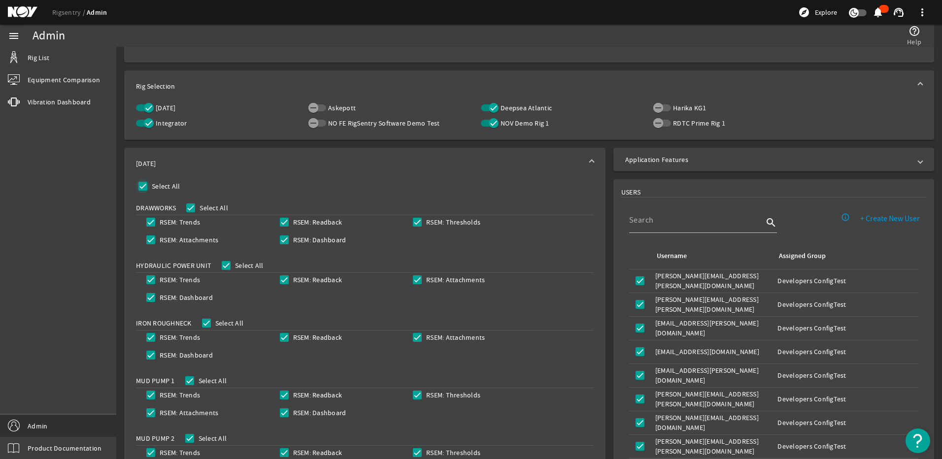
checkbox input "true"
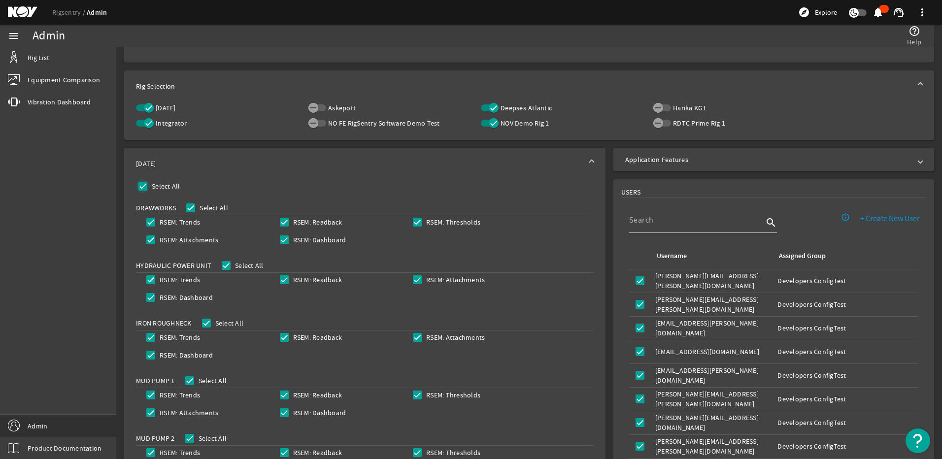
checkbox input "true"
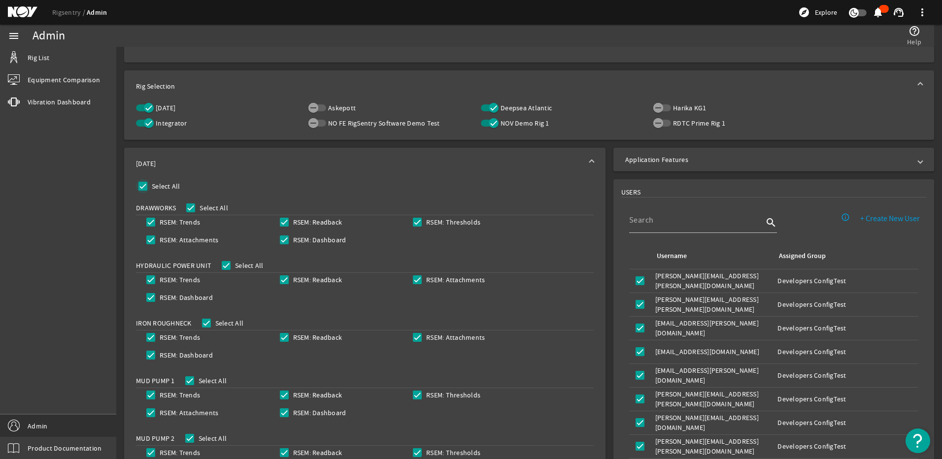
checkbox input "true"
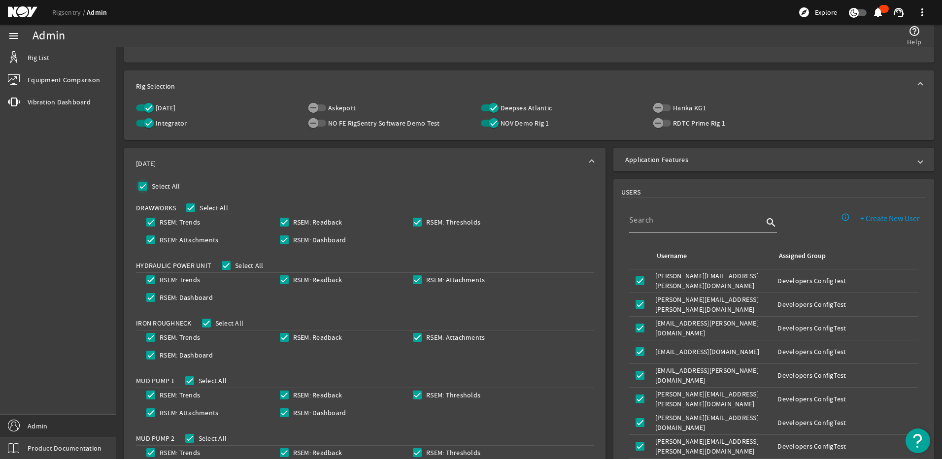
checkbox input "true"
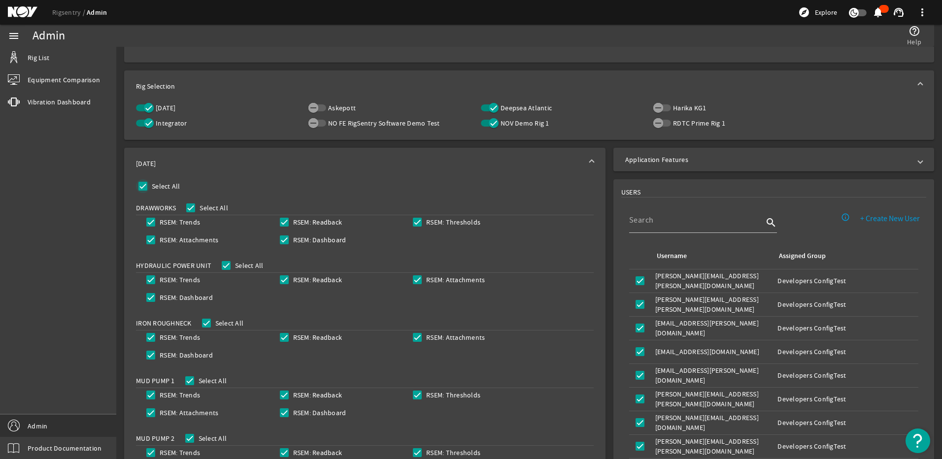
checkbox input "true"
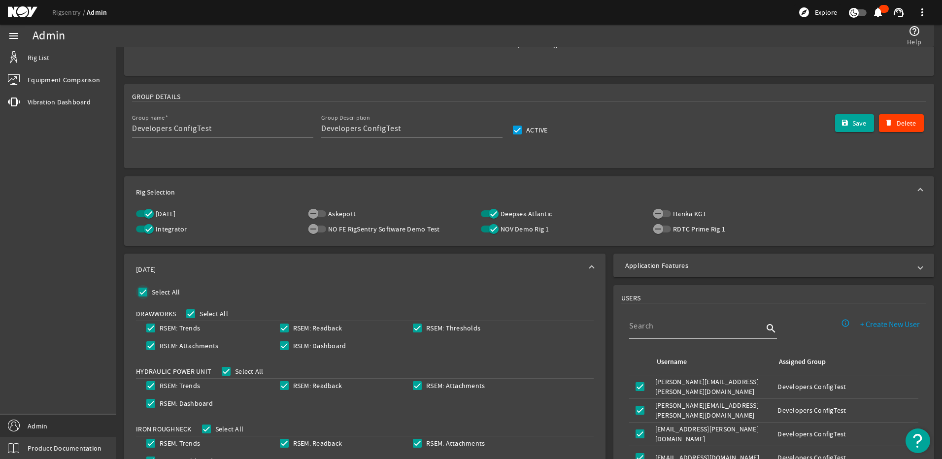
scroll to position [0, 0]
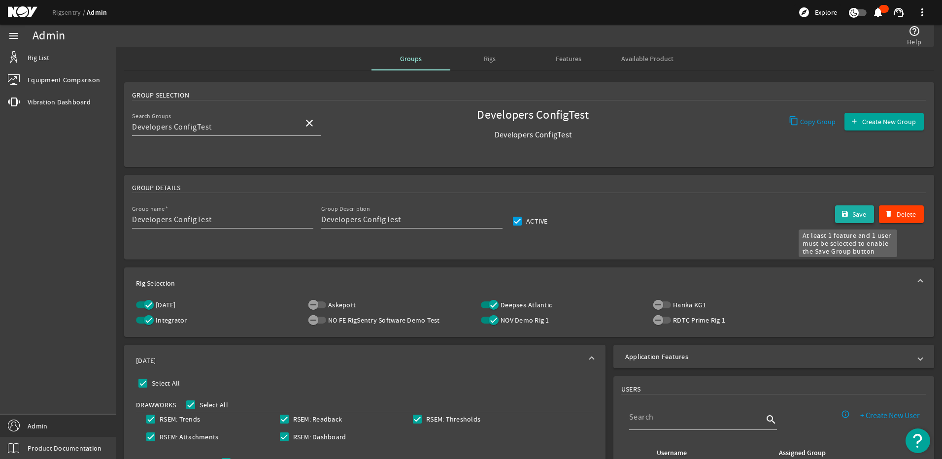
click at [841, 216] on mat-icon "submit" at bounding box center [845, 214] width 8 height 8
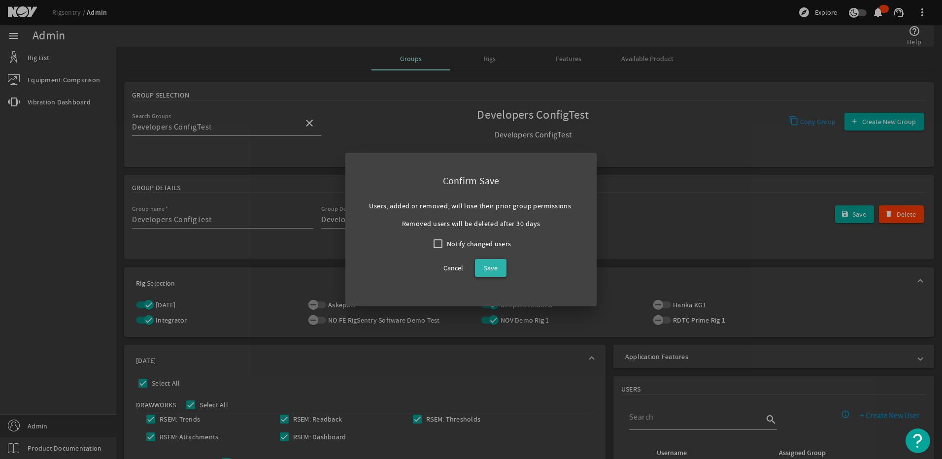
click at [489, 266] on span "Save" at bounding box center [491, 268] width 14 height 12
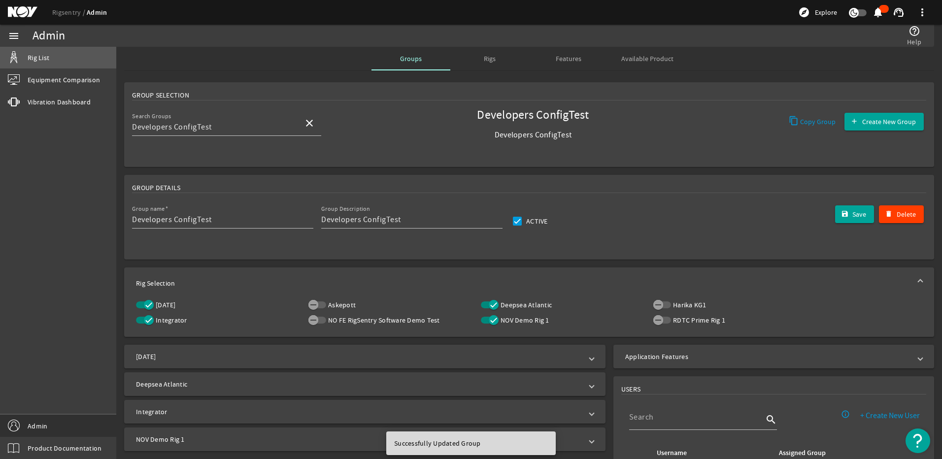
click at [34, 63] on link "Rig List" at bounding box center [58, 58] width 116 height 22
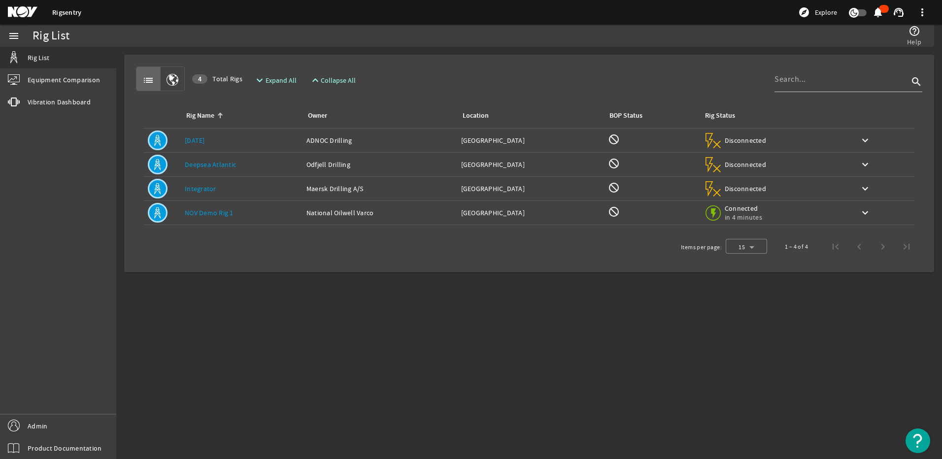
click at [204, 140] on link "[DATE]" at bounding box center [195, 140] width 20 height 9
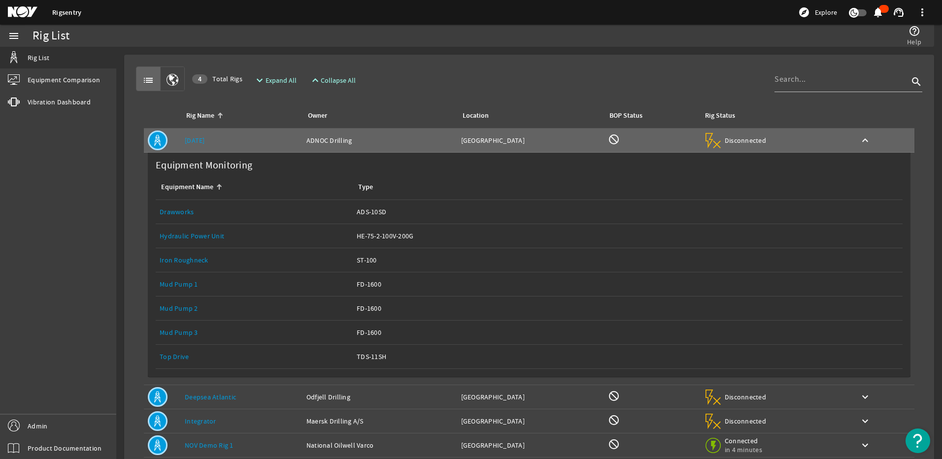
click at [178, 353] on link "Top Drive" at bounding box center [174, 356] width 29 height 9
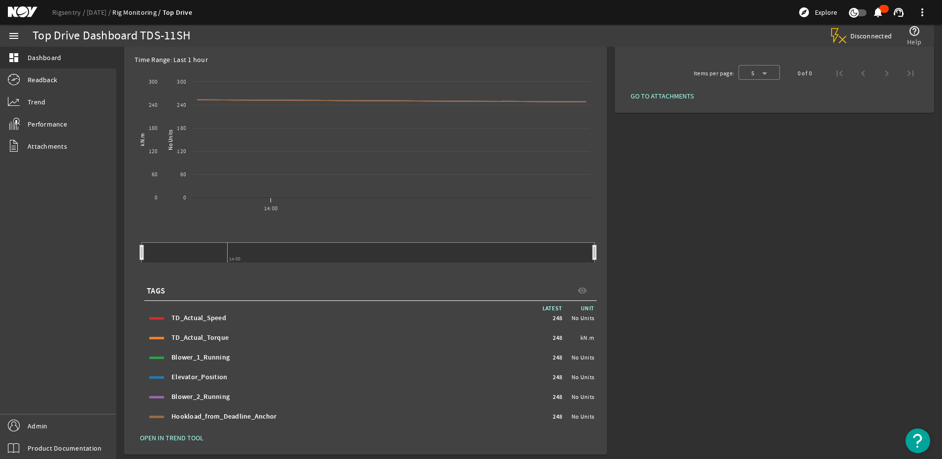
scroll to position [144, 0]
click at [555, 373] on span "248" at bounding box center [557, 374] width 9 height 10
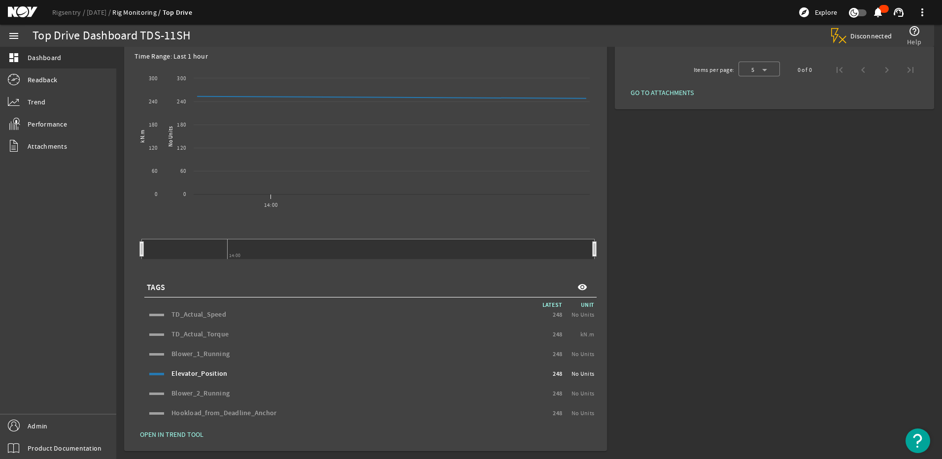
click at [556, 353] on span "248" at bounding box center [557, 354] width 9 height 10
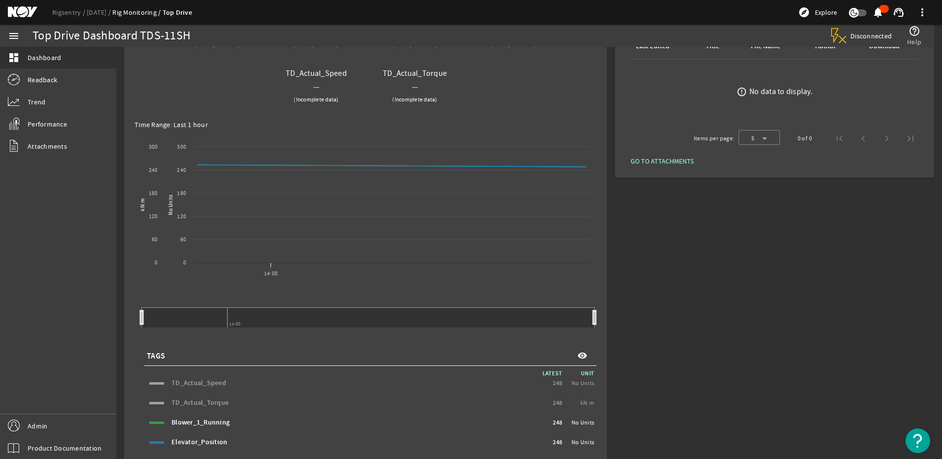
scroll to position [0, 0]
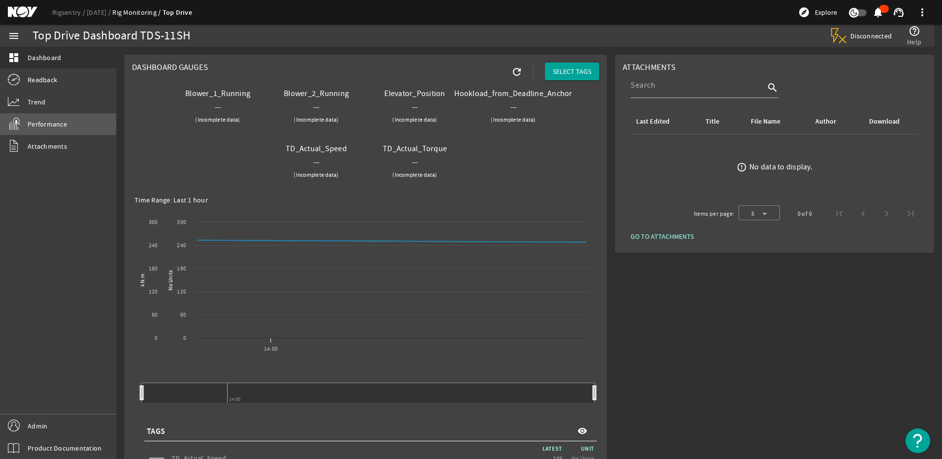
click at [47, 126] on span "Performance" at bounding box center [47, 124] width 39 height 10
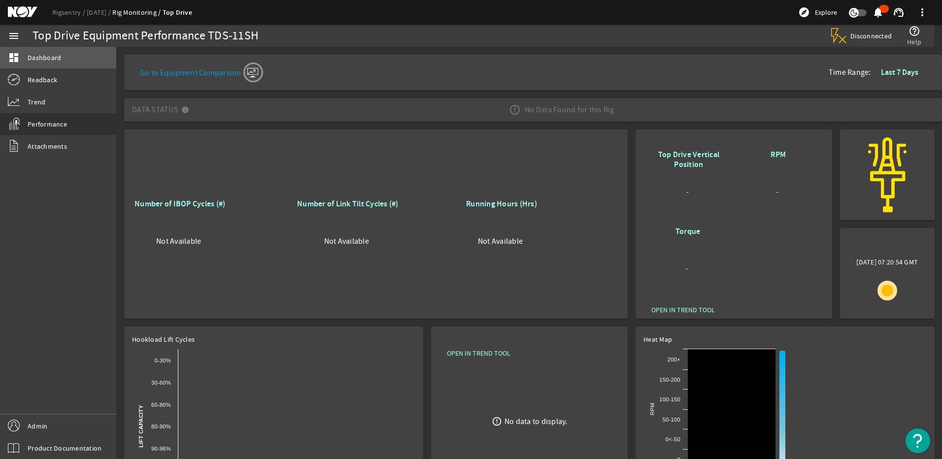
click at [55, 59] on span "Dashboard" at bounding box center [45, 58] width 34 height 10
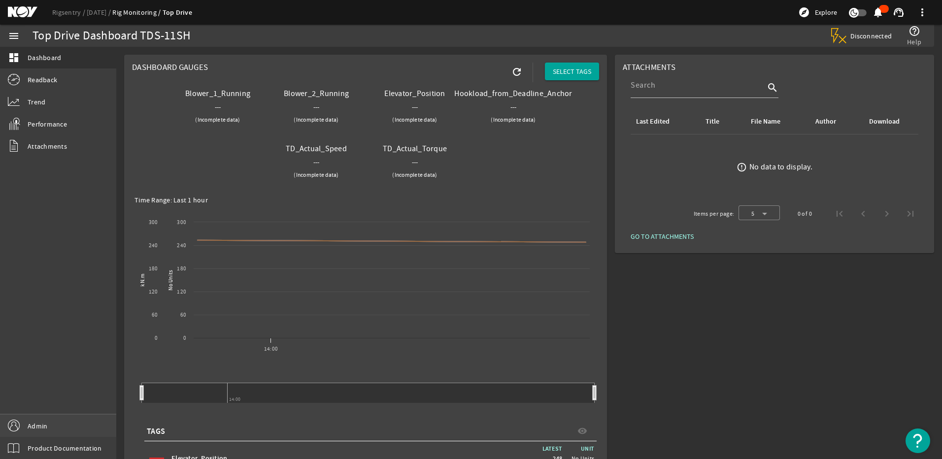
click at [35, 427] on span "Admin" at bounding box center [38, 426] width 20 height 10
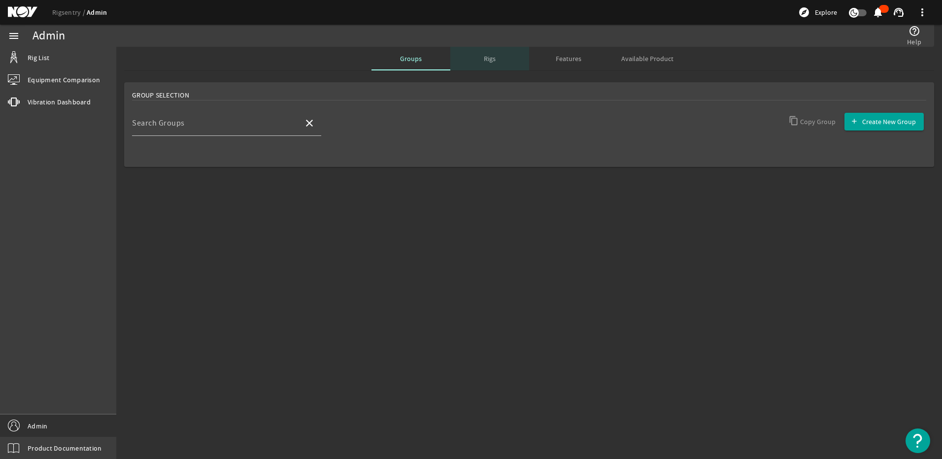
click at [487, 64] on span "Rigs" at bounding box center [490, 59] width 12 height 24
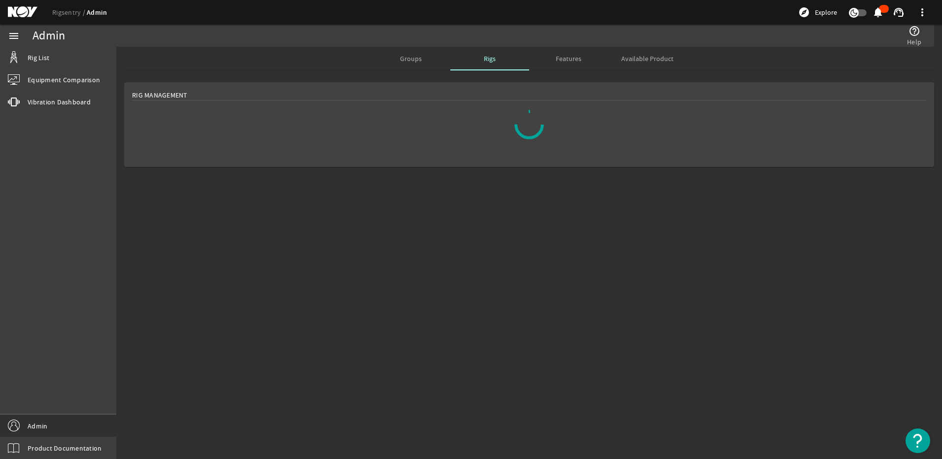
click at [406, 60] on span "Groups" at bounding box center [411, 58] width 22 height 7
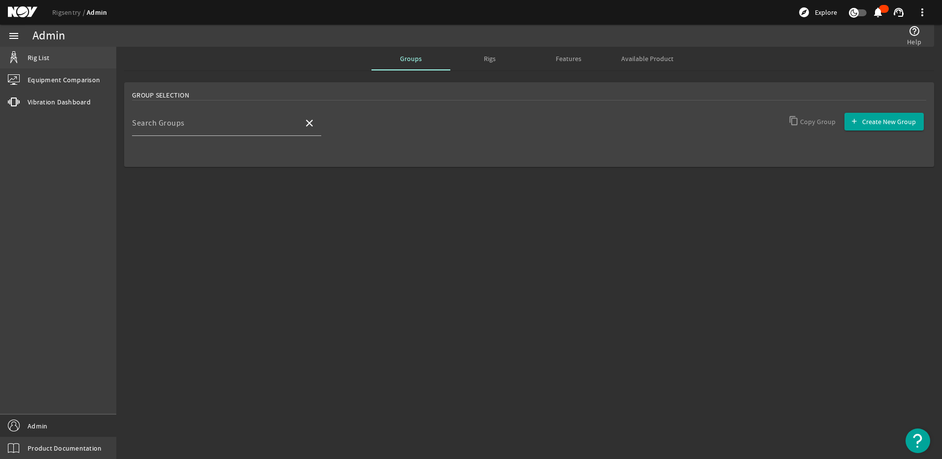
click at [44, 60] on span "Rig List" at bounding box center [39, 58] width 22 height 10
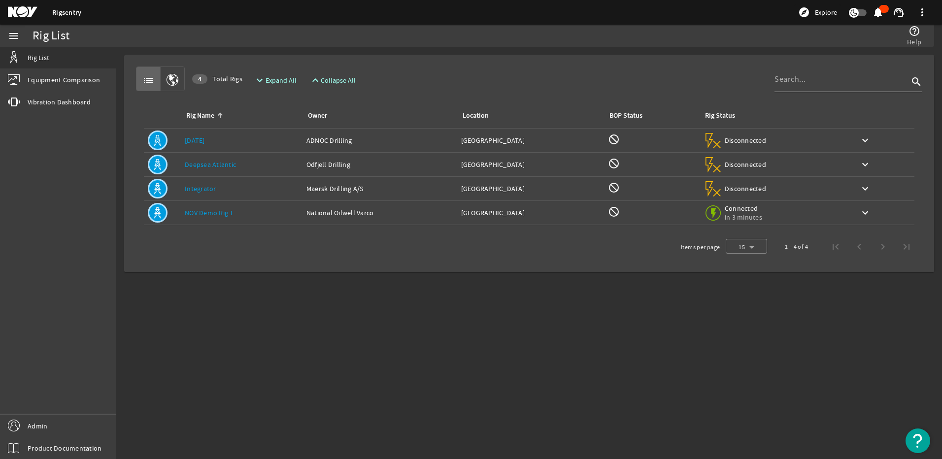
click at [277, 332] on mat-sidenav-content "Rig List help_outline Help list 4 Total Rigs expand_more Expand All expand_less…" at bounding box center [529, 253] width 826 height 412
click at [208, 135] on td "Rig Name: [DATE]" at bounding box center [242, 141] width 122 height 24
